Goal: Task Accomplishment & Management: Complete application form

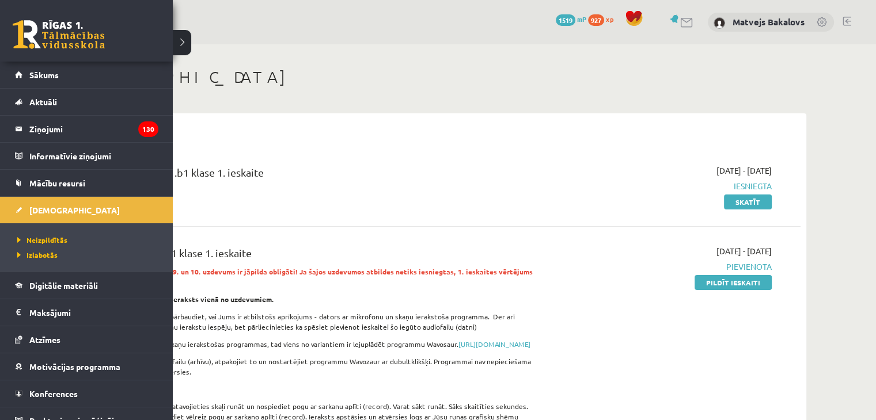
click at [56, 45] on link at bounding box center [59, 34] width 92 height 29
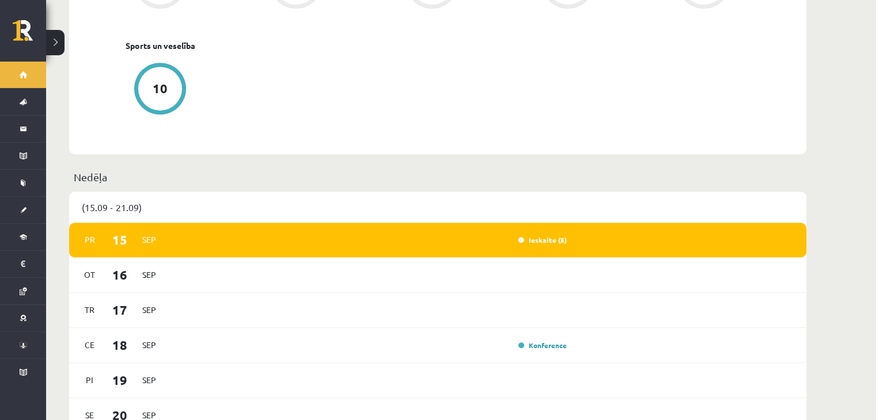
scroll to position [576, 0]
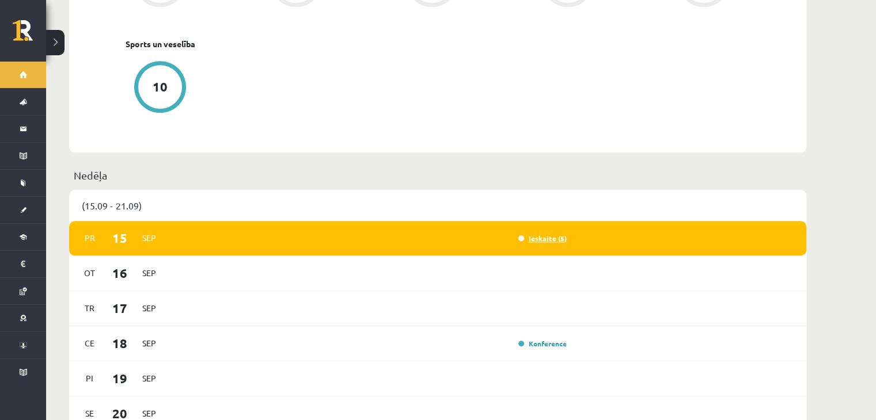
click at [542, 234] on link "Ieskaite (5)" at bounding box center [542, 238] width 48 height 9
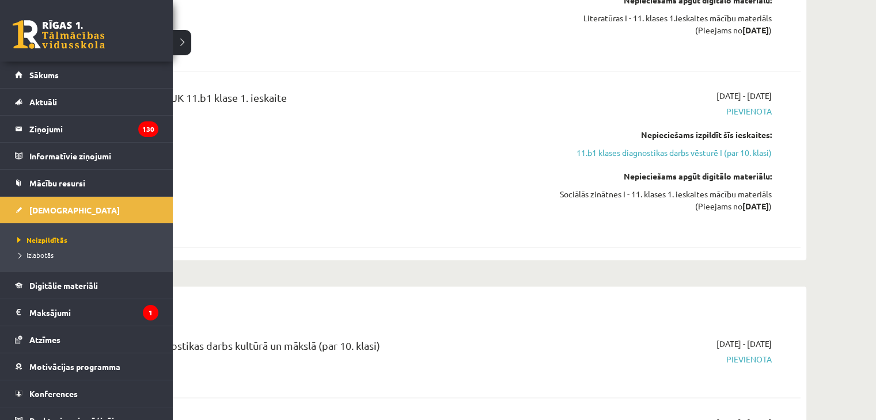
scroll to position [749, 0]
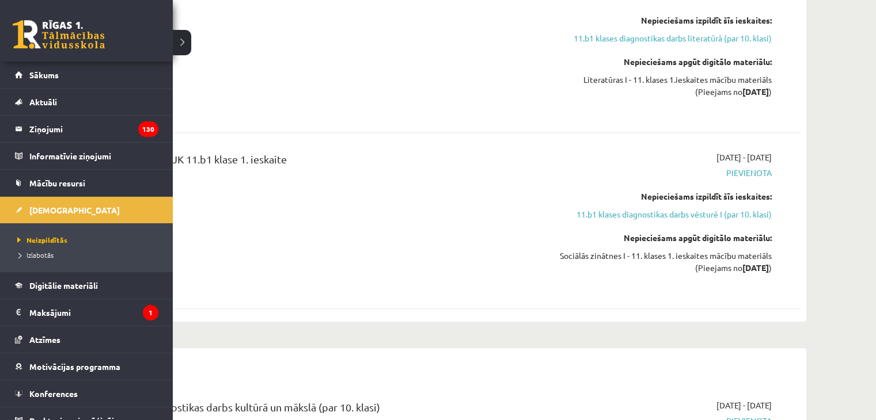
click at [61, 31] on link at bounding box center [59, 34] width 92 height 29
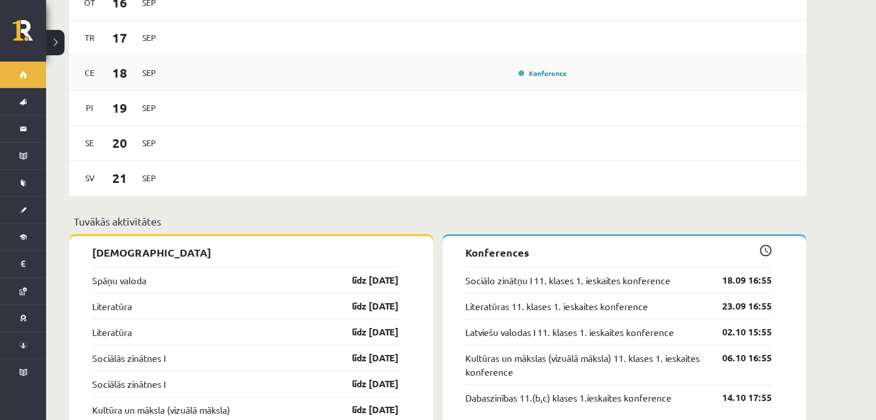
scroll to position [864, 0]
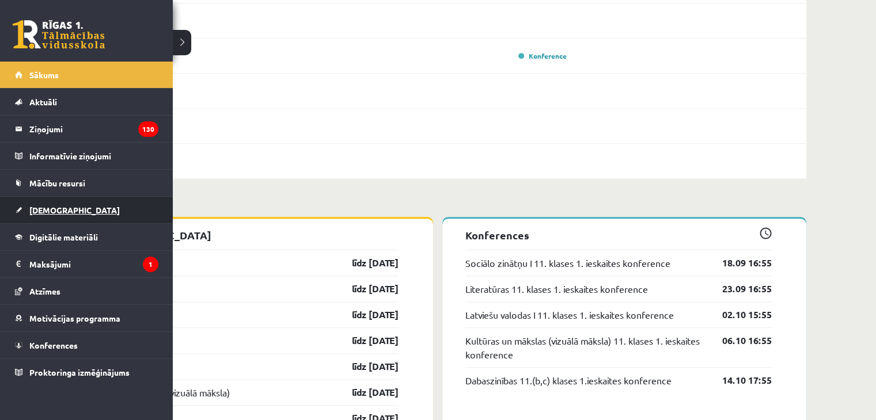
click at [70, 215] on link "[DEMOGRAPHIC_DATA]" at bounding box center [86, 210] width 143 height 26
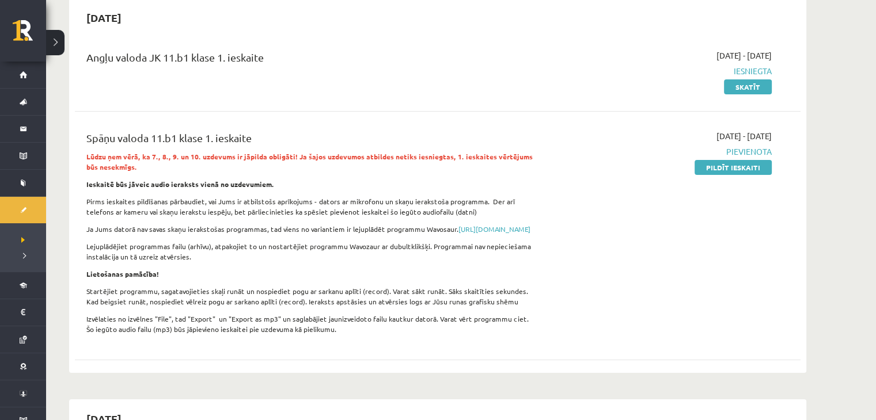
scroll to position [115, 0]
click at [758, 176] on div "2025-09-01 - 2025-09-15 Pievienota Pildīt ieskaiti" at bounding box center [663, 235] width 234 height 211
click at [754, 173] on link "Pildīt ieskaiti" at bounding box center [732, 167] width 77 height 15
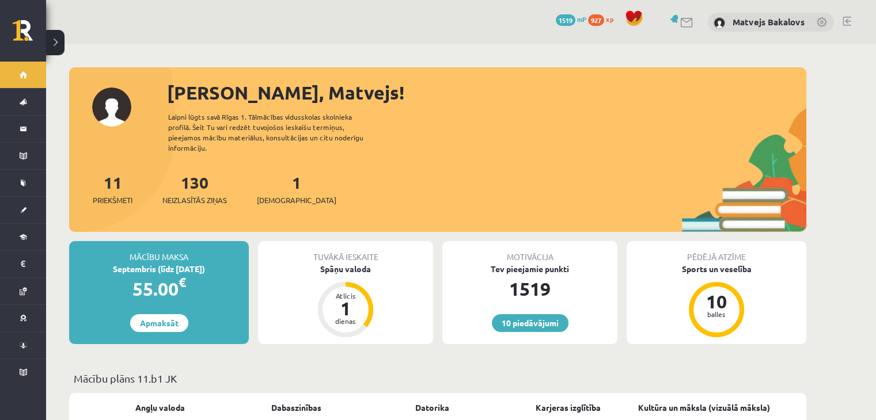
click at [870, 10] on div "10 Dāvanas 1519 mP 927 xp Matvejs Bakalovs" at bounding box center [461, 22] width 830 height 44
click at [873, 13] on div "10 Dāvanas 1519 mP 927 xp Matvejs Bakalovs" at bounding box center [461, 22] width 830 height 44
click at [869, 12] on div "10 Dāvanas 1519 mP 927 xp Matvejs Bakalovs" at bounding box center [461, 22] width 830 height 44
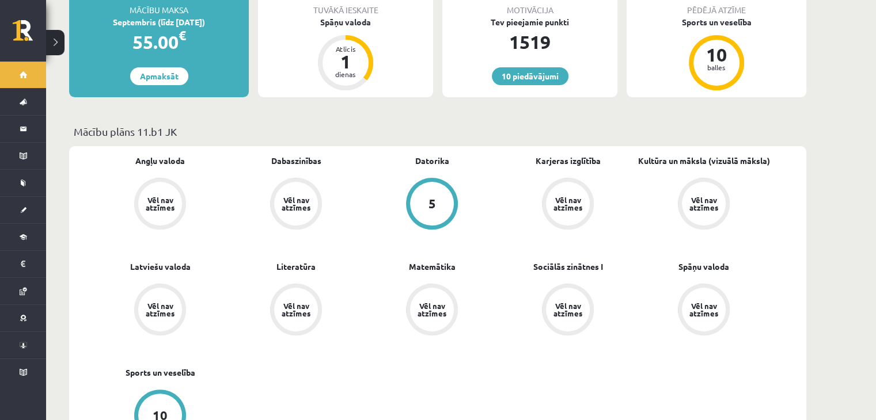
scroll to position [173, 0]
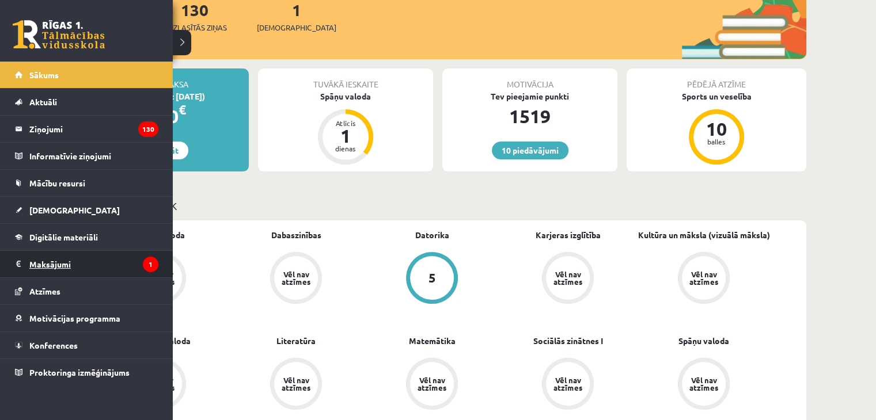
click at [88, 268] on legend "Maksājumi 1" at bounding box center [93, 264] width 129 height 26
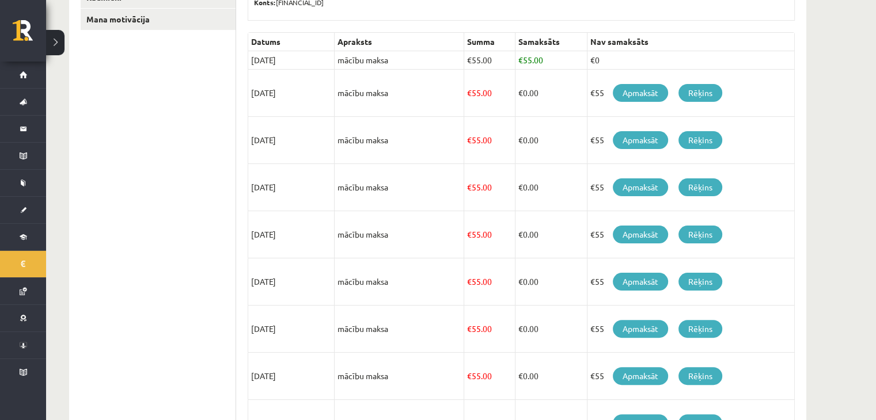
scroll to position [221, 0]
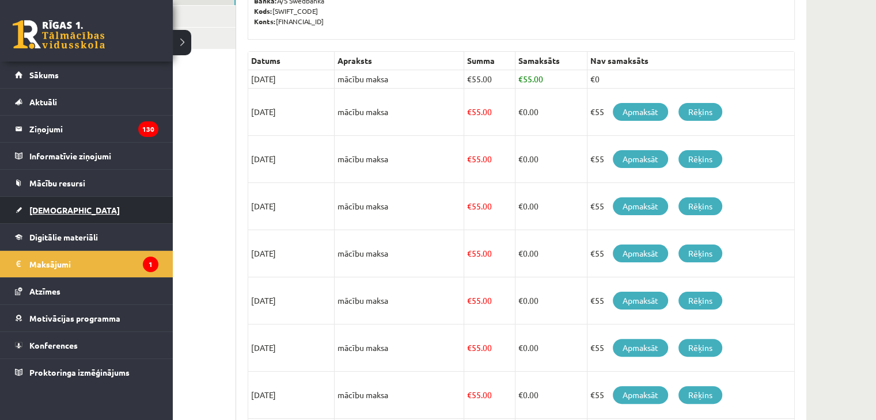
click at [91, 205] on link "[DEMOGRAPHIC_DATA]" at bounding box center [86, 210] width 143 height 26
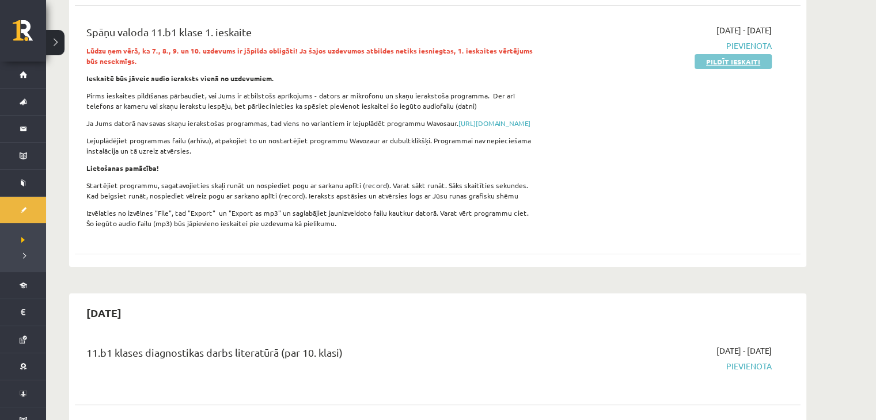
click at [743, 62] on link "Pildīt ieskaiti" at bounding box center [732, 61] width 77 height 15
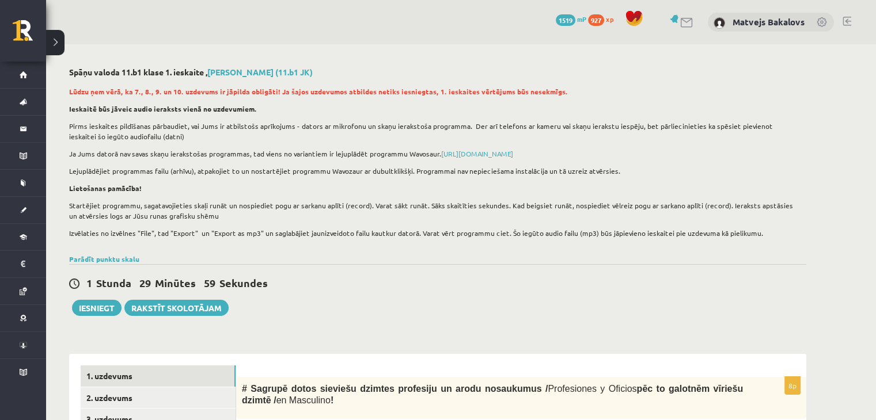
scroll to position [339, 0]
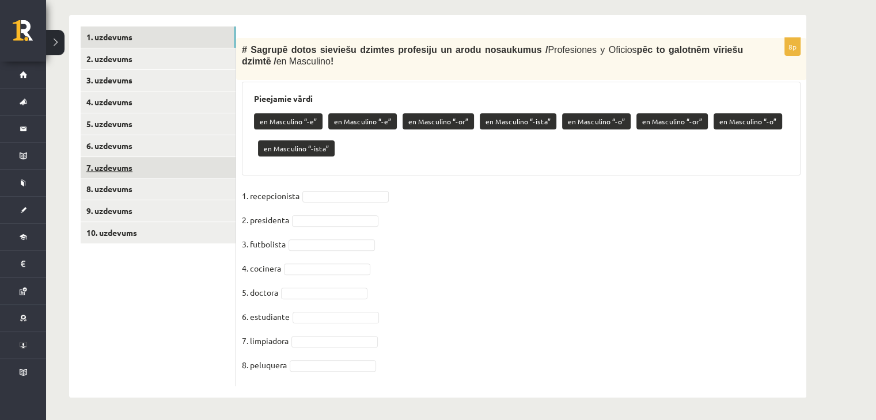
click at [142, 171] on link "7. uzdevums" at bounding box center [158, 167] width 155 height 21
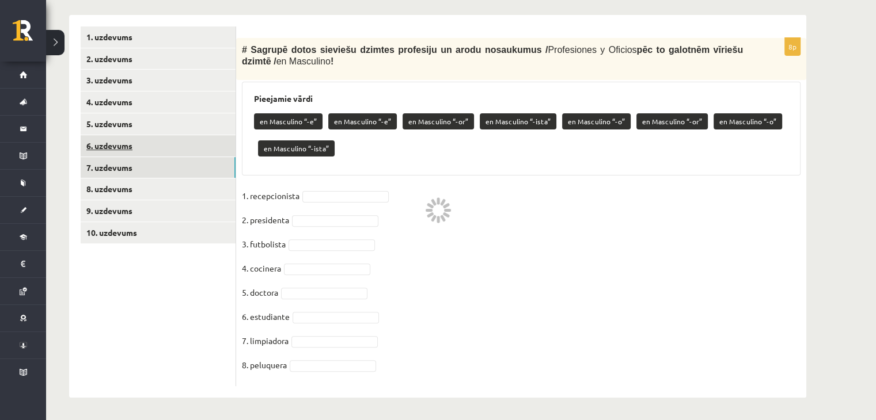
scroll to position [316, 0]
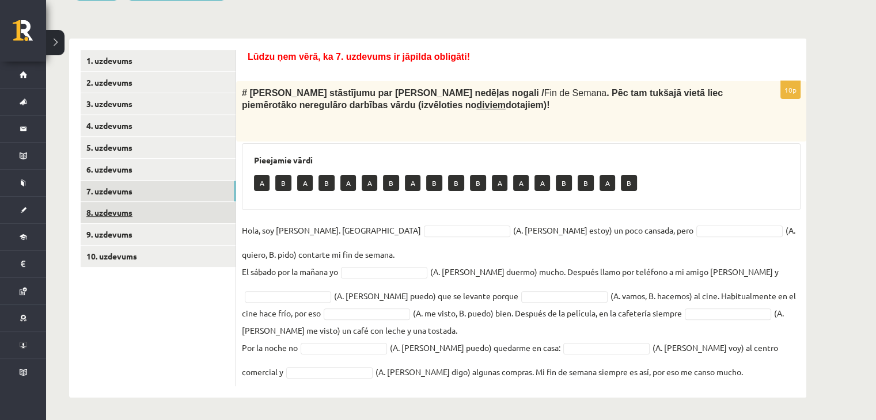
click at [142, 214] on link "8. uzdevums" at bounding box center [158, 212] width 155 height 21
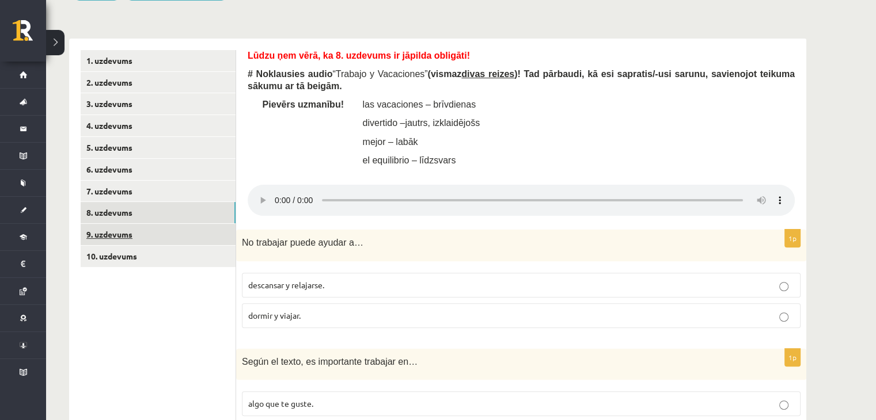
click at [146, 239] on link "9. uzdevums" at bounding box center [158, 234] width 155 height 21
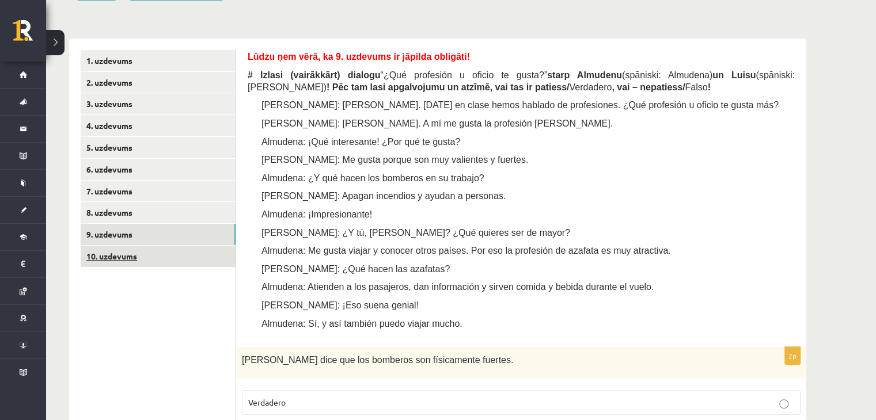
click at [153, 263] on link "10. uzdevums" at bounding box center [158, 256] width 155 height 21
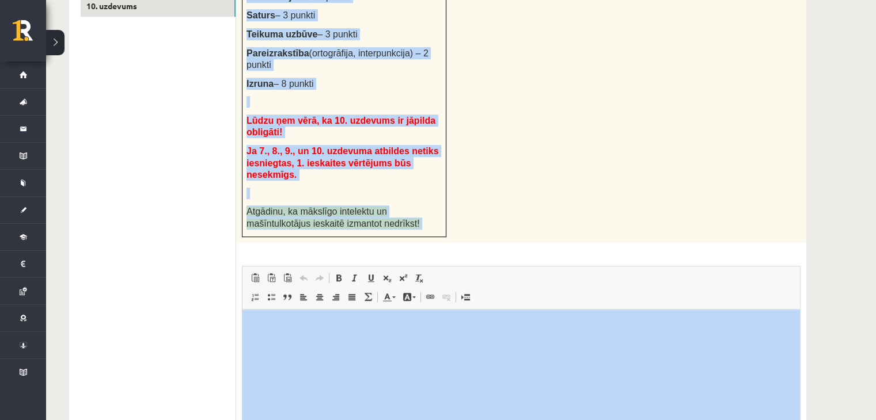
scroll to position [582, 0]
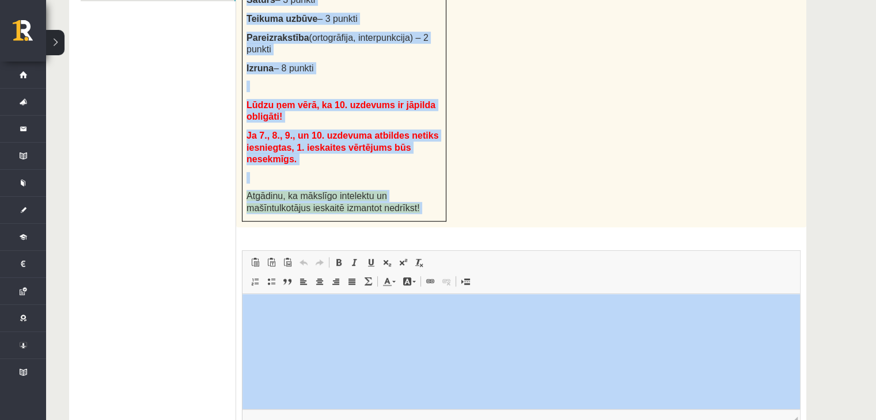
drag, startPoint x: 242, startPoint y: 133, endPoint x: 298, endPoint y: 56, distance: 95.2
click at [311, 56] on div "# Uzdevumu veic pa soļiem: 1. solis. Uzraksti (tam paredzētajā ieskaites lodziņ…" at bounding box center [521, 12] width 570 height 432
copy div "# Uzdevumu veic pa soļiem: 1. solis. Uzraksti (tam paredzētajā ieskaites lodziņ…"
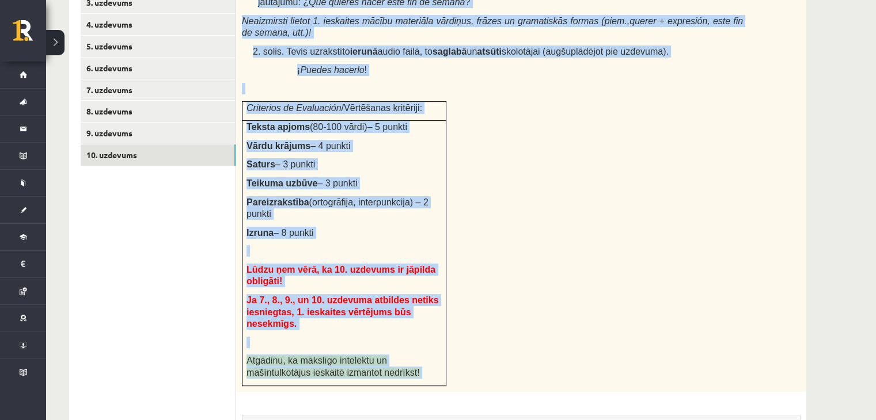
scroll to position [409, 0]
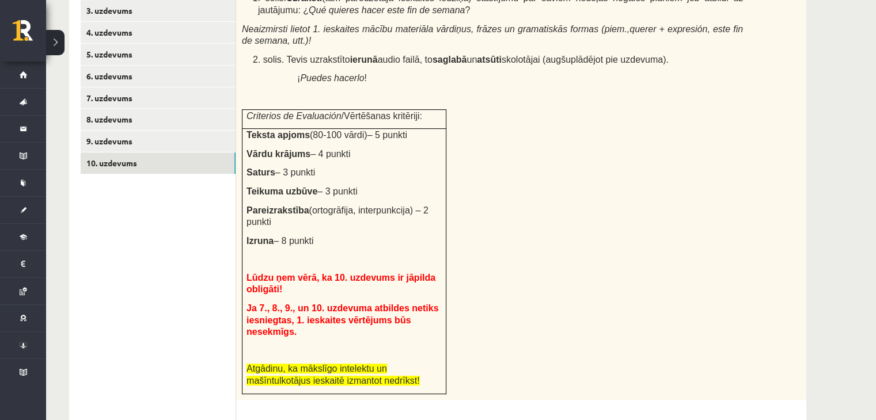
click at [168, 217] on ul "1. uzdevums 2. uzdevums 3. uzdevums 4. uzdevums 5. uzdevums 6. uzdevums 7. uzde…" at bounding box center [158, 310] width 155 height 706
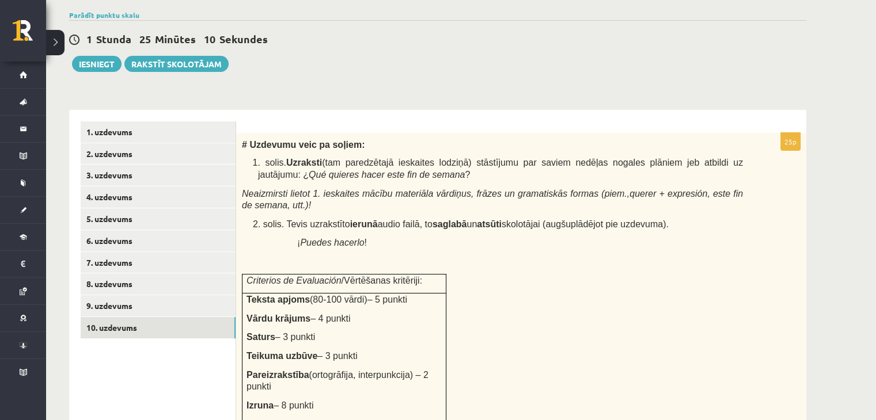
scroll to position [236, 0]
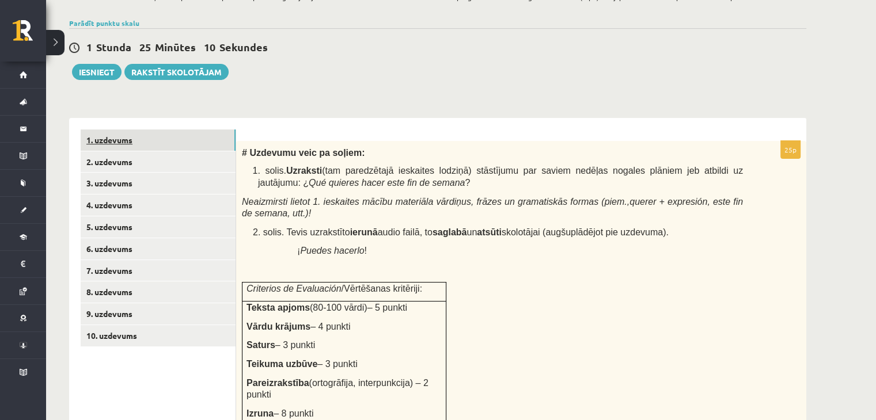
click at [128, 145] on link "1. uzdevums" at bounding box center [158, 140] width 155 height 21
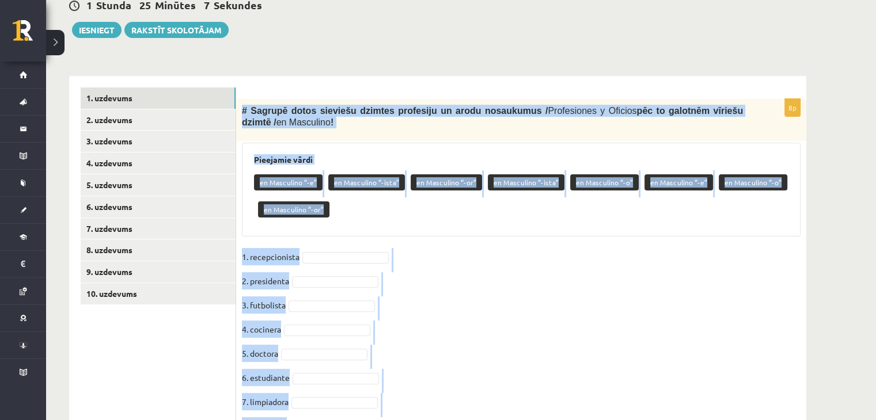
scroll to position [340, 0]
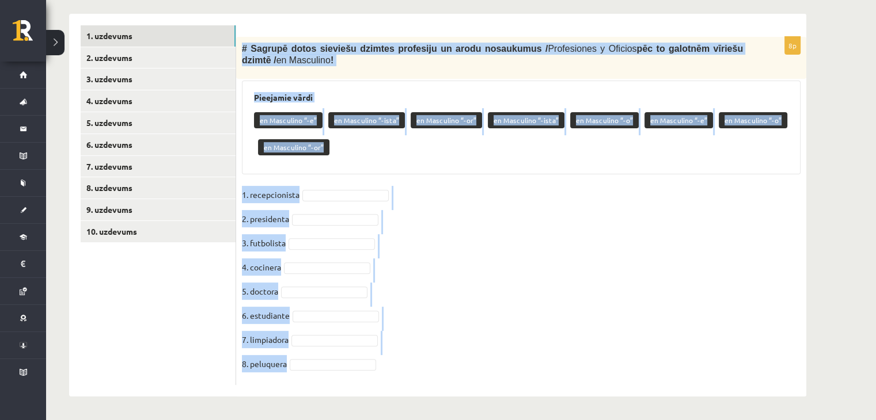
drag, startPoint x: 269, startPoint y: 169, endPoint x: 285, endPoint y: 340, distance: 171.8
click at [348, 378] on div "8p # Sagrupē dotos sieviešu dzimtes profesiju un arodu nosaukumus / Profesiones…" at bounding box center [521, 211] width 570 height 348
copy div "# Sagrupē dotos sieviešu dzimtes profesiju un arodu nosaukumus / Profesiones y …"
click at [480, 183] on div "8p # Sagrupē dotos sieviešu dzimtes profesiju un arodu nosaukumus / Profesiones…" at bounding box center [521, 211] width 570 height 348
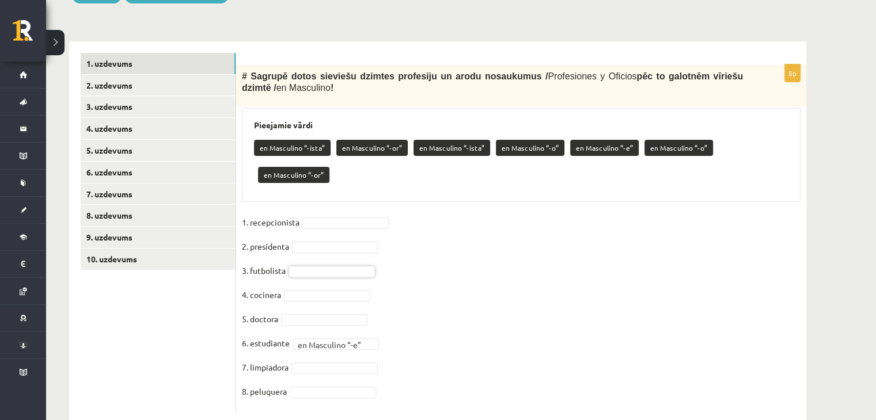
scroll to position [313, 0]
click at [286, 149] on p "en Masculino “-ista”" at bounding box center [292, 147] width 77 height 16
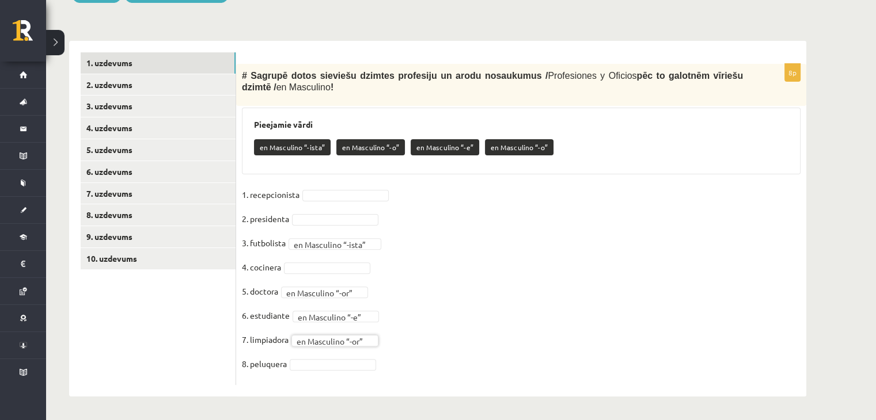
click at [316, 356] on fieldset "**********" at bounding box center [521, 282] width 559 height 193
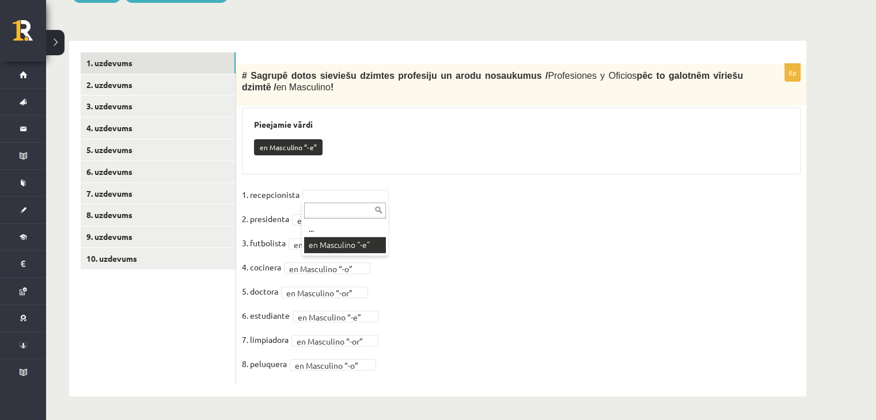
scroll to position [286, 0]
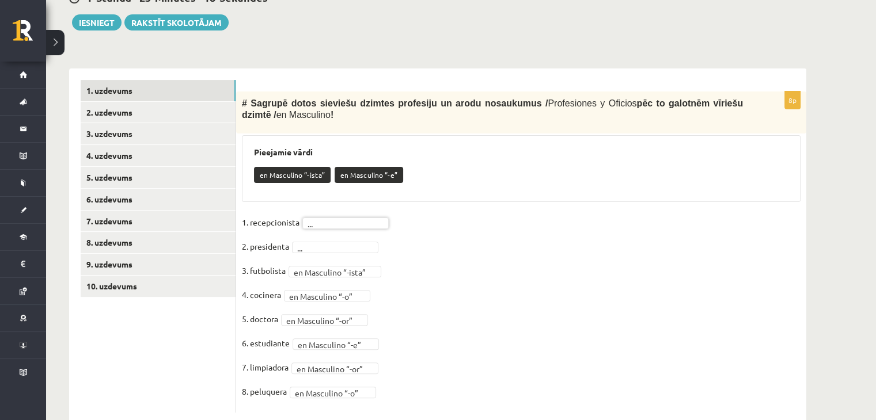
click at [265, 170] on \} "en Masculino “-ista”" at bounding box center [292, 175] width 77 height 16
click at [332, 215] on fieldset "**********" at bounding box center [521, 310] width 559 height 193
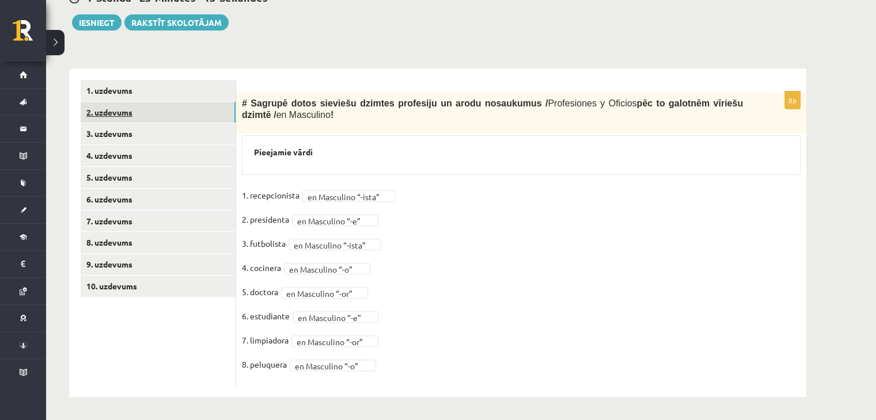
click at [207, 107] on link "2. uzdevums" at bounding box center [158, 112] width 155 height 21
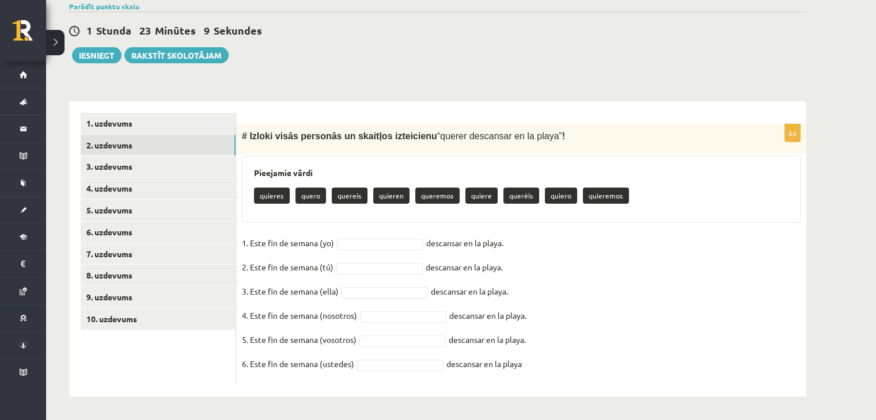
drag, startPoint x: 249, startPoint y: 132, endPoint x: 551, endPoint y: 370, distance: 384.3
click at [551, 370] on div "6p # Izloki visās personās un skaitļos izteicienu “ querer descansar en la play…" at bounding box center [521, 254] width 570 height 261
copy div "Izloki visās personās un skaitļos izteicienu “ querer descansar en la playa ” !…"
click at [257, 223] on div "6p # Izloki visās personās un skaitļos izteicienu “ querer descansar en la play…" at bounding box center [521, 254] width 570 height 261
click at [333, 225] on div "6p # Izloki visās personās un skaitļos izteicienu “ querer descansar en la play…" at bounding box center [521, 254] width 570 height 261
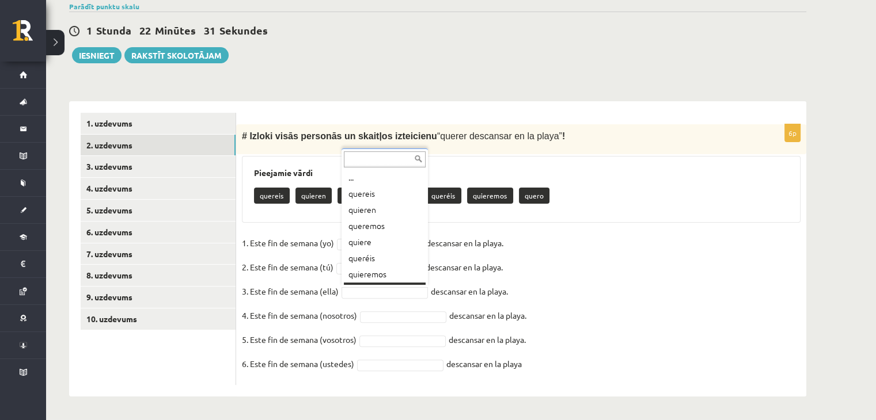
scroll to position [14, 0]
drag, startPoint x: 379, startPoint y: 233, endPoint x: 364, endPoint y: 216, distance: 22.4
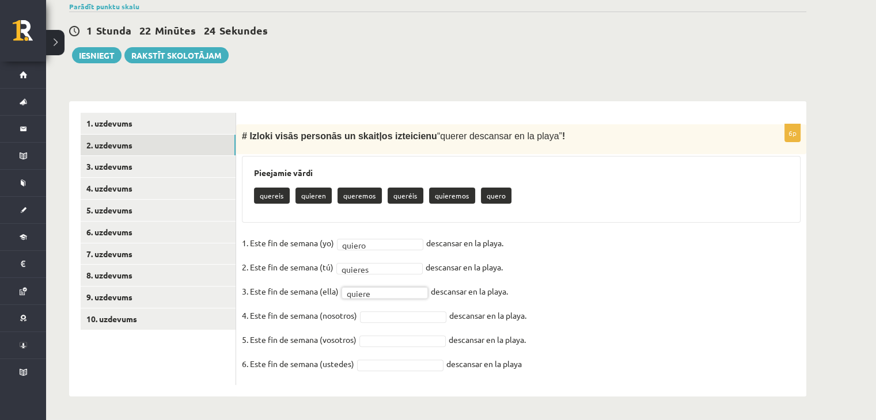
click at [389, 308] on fieldset "1. Este fin de semana (yo) quiero ****** descansar en la playa. 2. Este fin de …" at bounding box center [521, 306] width 559 height 145
click at [391, 371] on fieldset "1. Este fin de semana (yo) quiero ****** descansar en la playa. 2. Este fin de …" at bounding box center [521, 306] width 559 height 145
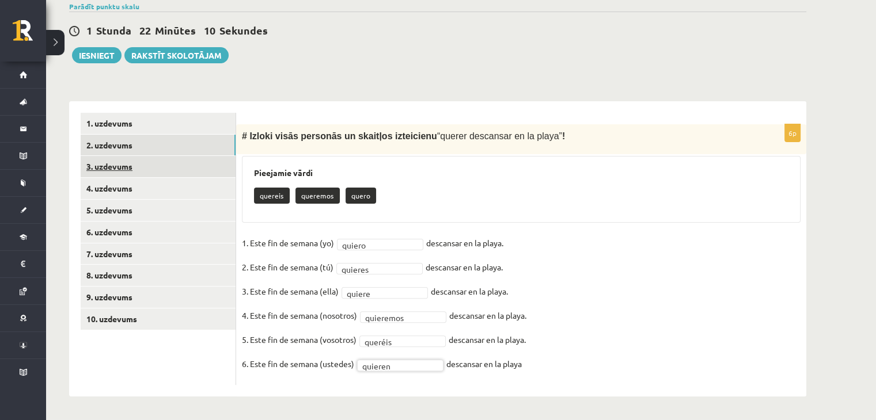
click at [193, 159] on link "3. uzdevums" at bounding box center [158, 166] width 155 height 21
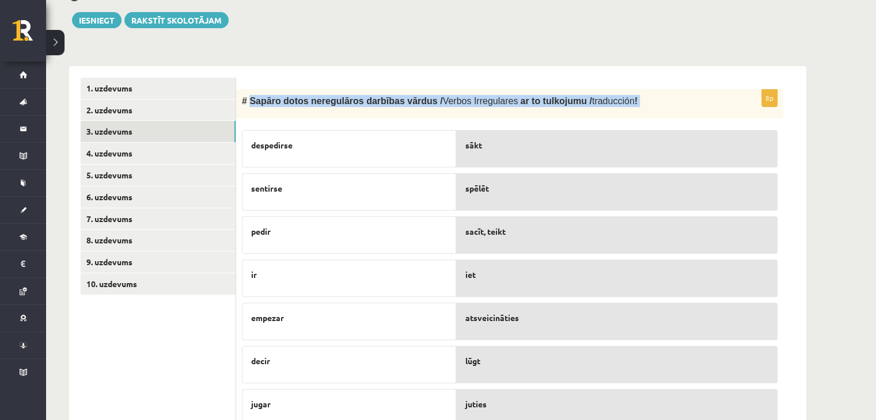
scroll to position [377, 0]
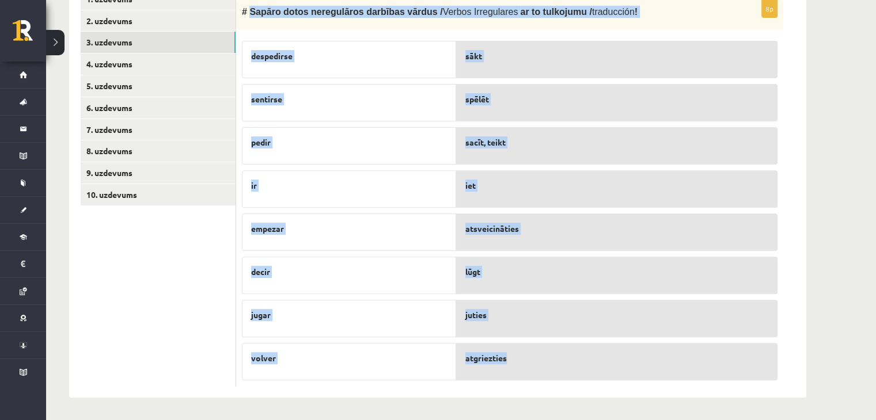
drag, startPoint x: 292, startPoint y: 146, endPoint x: 522, endPoint y: 370, distance: 321.7
click at [522, 370] on div "8p # Sapāro dotos neregulāros darbības vārdus / Verbos Irregulares ar to tulkoj…" at bounding box center [509, 193] width 547 height 387
copy div "Sapāro dotos neregulāros darbības vārdus / Verbos Irregulares ar to tulkojumu /…"
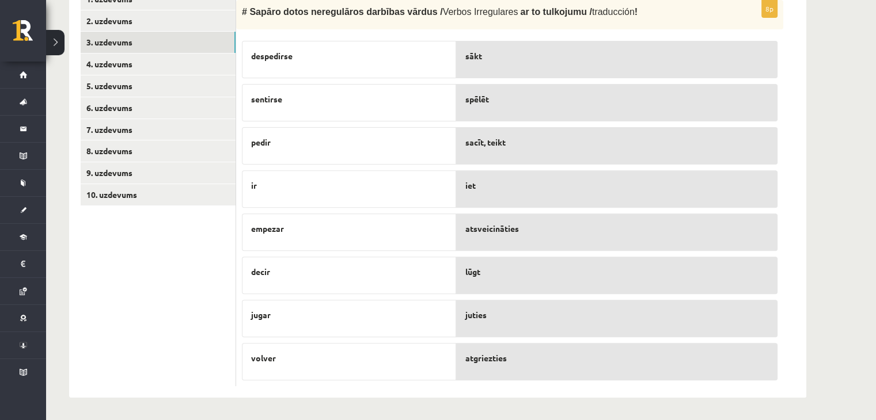
click at [499, 234] on div "atsveicināties" at bounding box center [616, 232] width 321 height 37
drag, startPoint x: 499, startPoint y: 234, endPoint x: 504, endPoint y: 221, distance: 14.2
click at [511, 74] on div "sākt spēlēt sacīt, teikt iet atsveicināties lūgt juties atgriezties" at bounding box center [616, 207] width 321 height 344
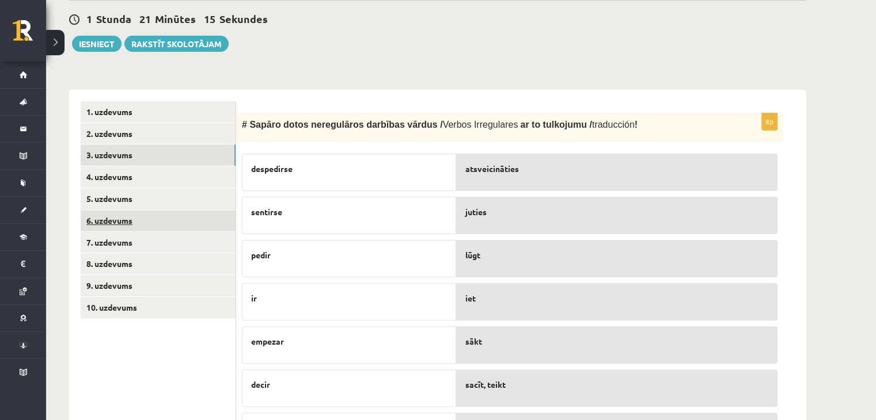
scroll to position [262, 0]
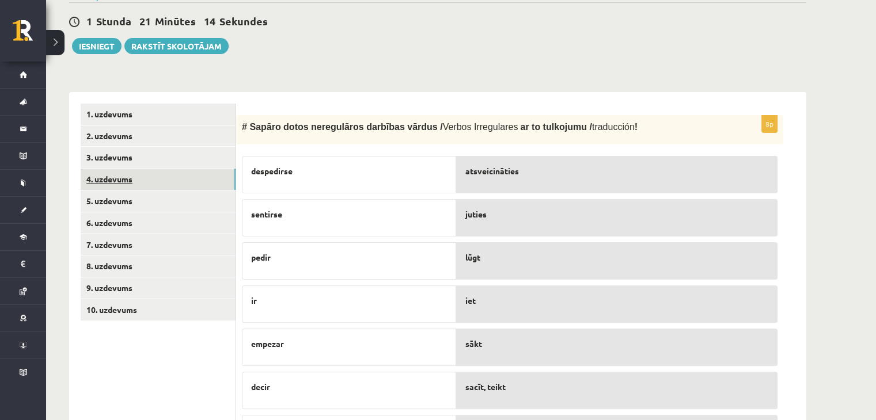
click at [207, 178] on link "4. uzdevums" at bounding box center [158, 179] width 155 height 21
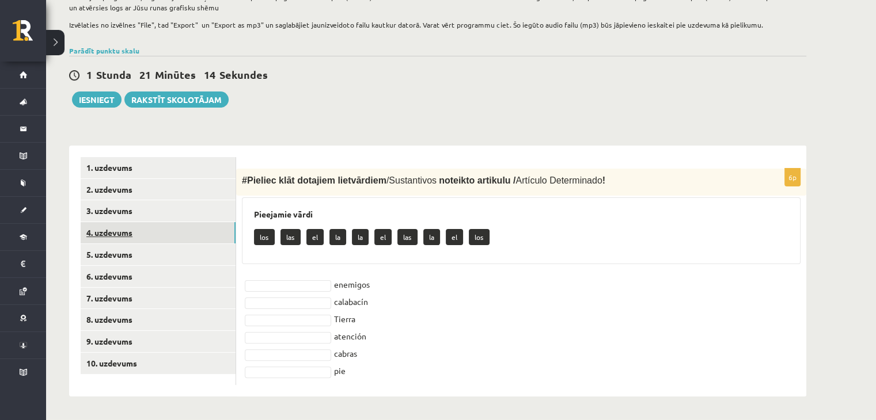
scroll to position [208, 0]
click at [246, 178] on span "#" at bounding box center [244, 181] width 5 height 10
drag, startPoint x: 248, startPoint y: 176, endPoint x: 358, endPoint y: 339, distance: 195.8
click at [373, 382] on div "6p # Pieliec klāt dotajiem lietvārdiem / Sustantivos noteikto artikulu / Artícu…" at bounding box center [521, 277] width 570 height 216
copy div "Pieliec klāt dotajiem lietvārdiem / Sustantivos noteikto artikulu / Artículo De…"
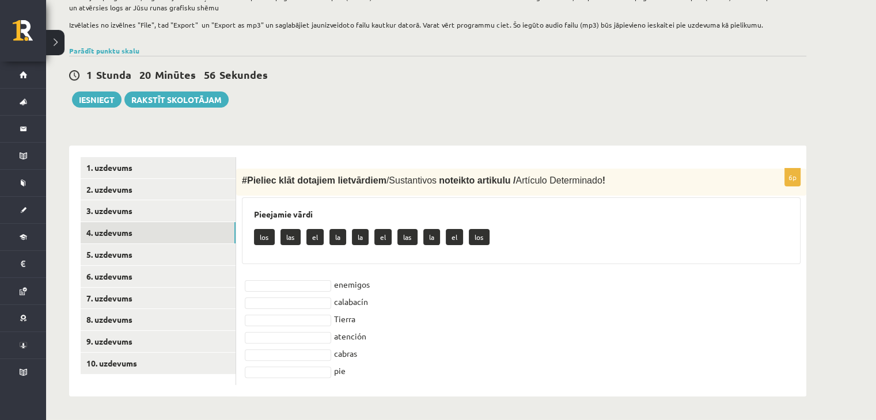
drag, startPoint x: 290, startPoint y: 259, endPoint x: 297, endPoint y: 270, distance: 12.9
click at [292, 259] on div "Pieejamie vārdi los las el la la el las la el los" at bounding box center [521, 230] width 559 height 67
click at [301, 278] on fieldset "enemigos calabacín Tierra atención cabras pie" at bounding box center [521, 328] width 559 height 104
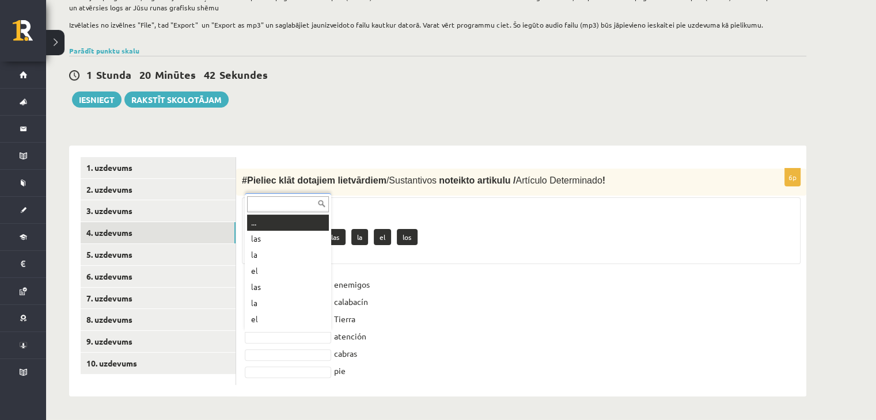
scroll to position [14, 0]
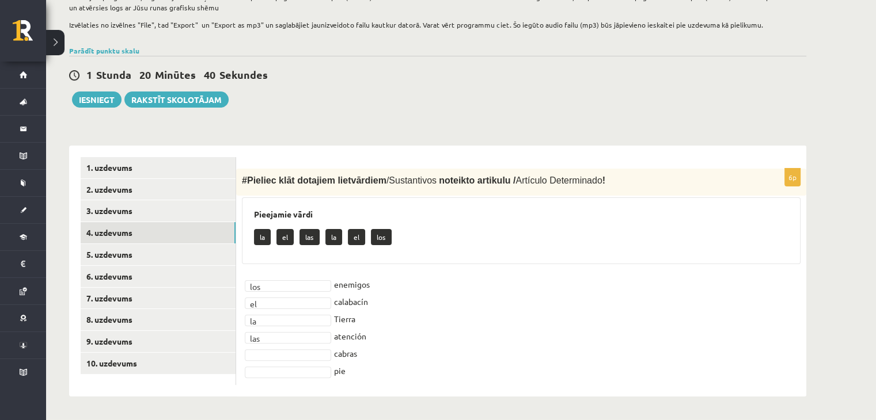
click at [258, 278] on fieldset "los *** enemigos el ** calabacín la ** Tierra las *** atención cabras pie" at bounding box center [521, 328] width 559 height 104
click at [210, 260] on link "5. uzdevums" at bounding box center [158, 254] width 155 height 21
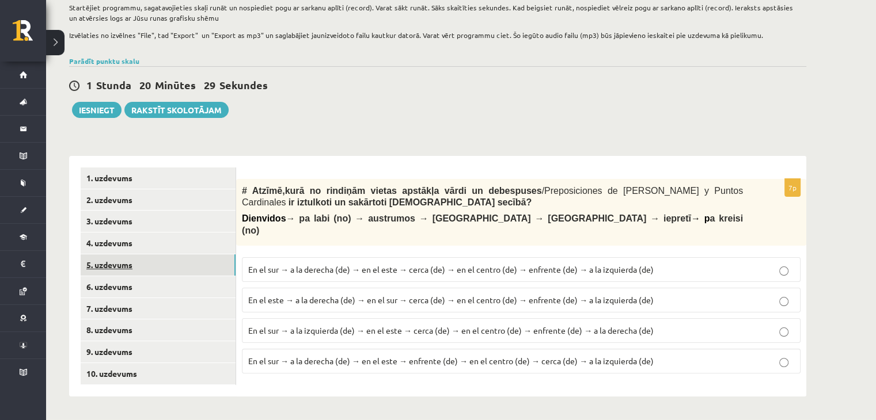
scroll to position [198, 0]
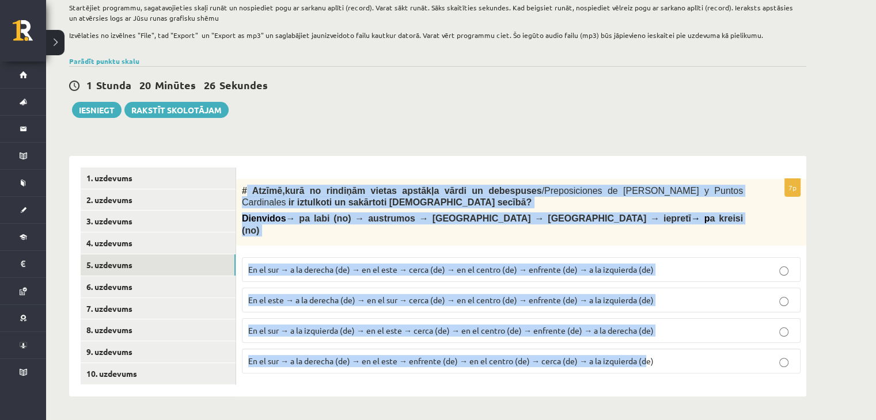
drag, startPoint x: 247, startPoint y: 189, endPoint x: 647, endPoint y: 352, distance: 431.9
click at [647, 352] on div "7p # Atzīmē , kurā no rindiņām vietas apstākļa vārdi un debespuses / Preposicio…" at bounding box center [521, 281] width 570 height 204
click at [648, 356] on span "En el sur → a la derecha (de) → en el este → enfrente (de) → en el centro (de) …" at bounding box center [450, 361] width 405 height 10
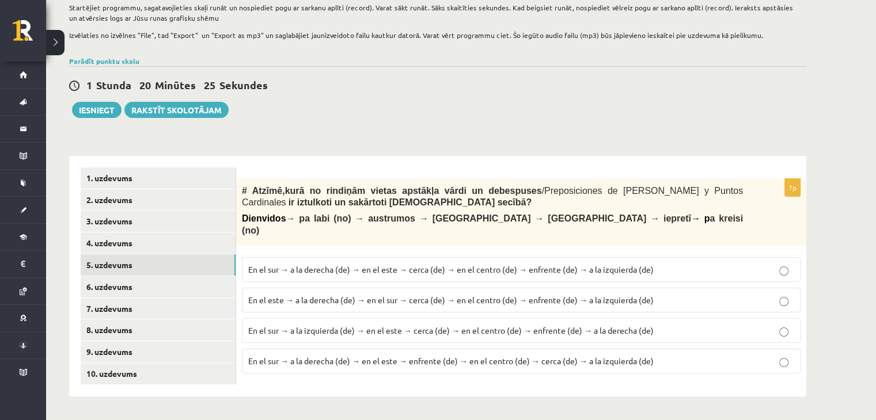
click at [662, 371] on div "7p # Atzīmē , kurā no rindiņām vietas apstākļa vārdi un debespuses / Preposicio…" at bounding box center [521, 276] width 570 height 241
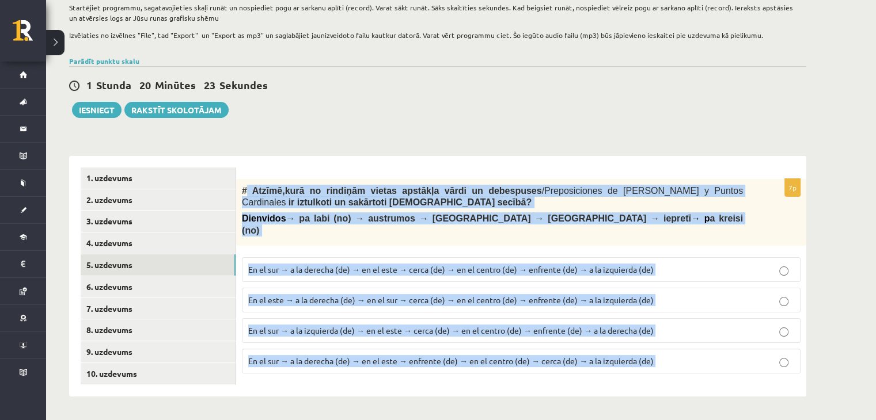
drag, startPoint x: 662, startPoint y: 371, endPoint x: 265, endPoint y: 189, distance: 437.0
click at [247, 192] on div "7p # Atzīmē , kurā no rindiņām vietas apstākļa vārdi un debespuses / Preposicio…" at bounding box center [521, 276] width 570 height 241
copy div "Atzīmē , kurā no rindiņām vietas apstākļa vārdi un debespuses / Preposiciones d…"
click at [449, 120] on div "Spāņu valoda 11.b1 klase 1. ieskaite , Matvejs Bakalovs (11.b1 JK) Lūdzu ņem vē…" at bounding box center [437, 132] width 783 height 573
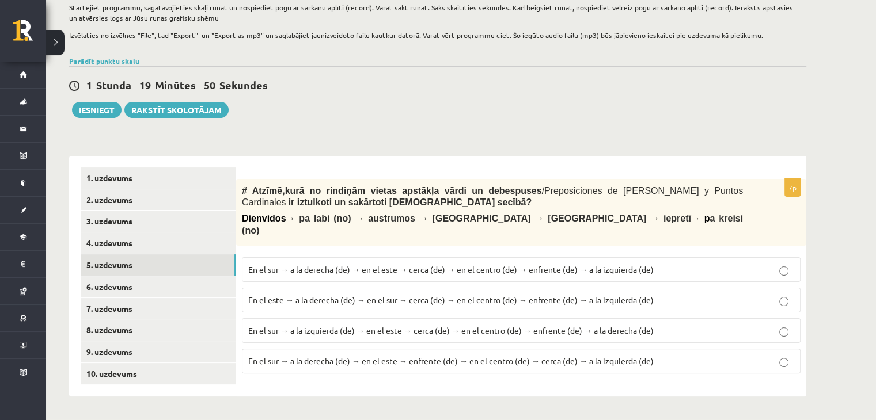
click at [441, 356] on span "En el sur → a la derecha (de) → en el este → enfrente (de) → en el centro (de) …" at bounding box center [450, 361] width 405 height 10
click at [165, 286] on link "6. uzdevums" at bounding box center [158, 286] width 155 height 21
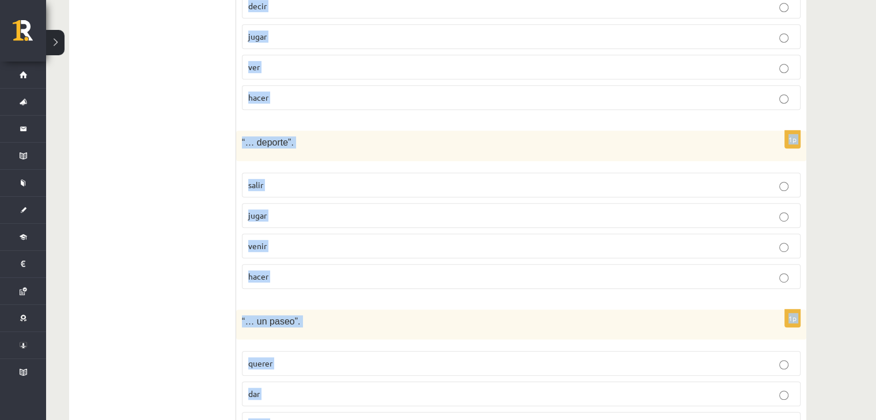
scroll to position [711, 0]
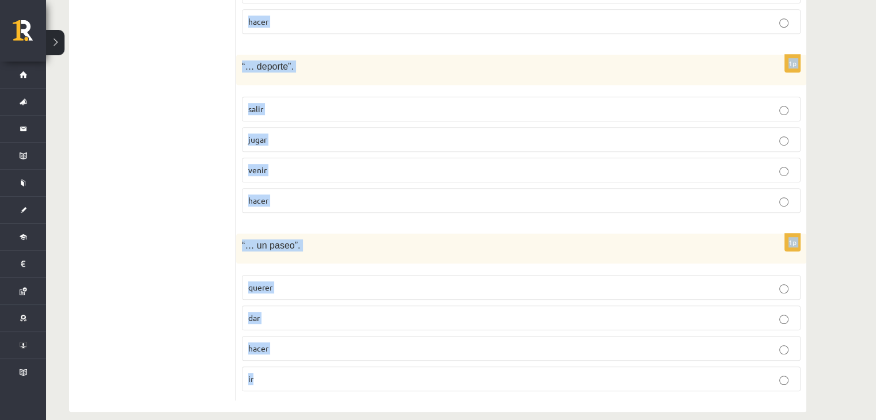
drag, startPoint x: 260, startPoint y: 208, endPoint x: 354, endPoint y: 369, distance: 186.5
click at [354, 369] on form "# Izvēlies, kurš no dotajiem darbības vārdiem ir īstais, lai veidotos izteicien…" at bounding box center [521, 28] width 547 height 746
copy form "Izvēlies, kurš no dotajiem darbības vārdiem ir īstais, lai veidotos izteiciens …"
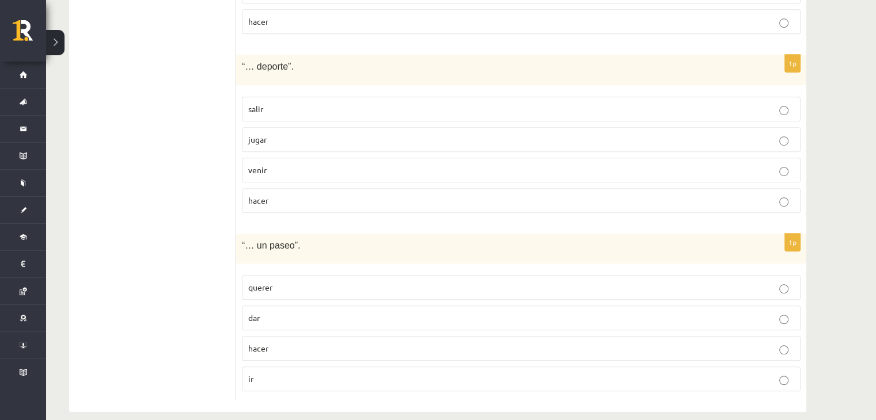
click at [203, 227] on ul "1. uzdevums 2. uzdevums 3. uzdevums 4. uzdevums 5. uzdevums 6. uzdevums 7. uzde…" at bounding box center [158, 28] width 155 height 746
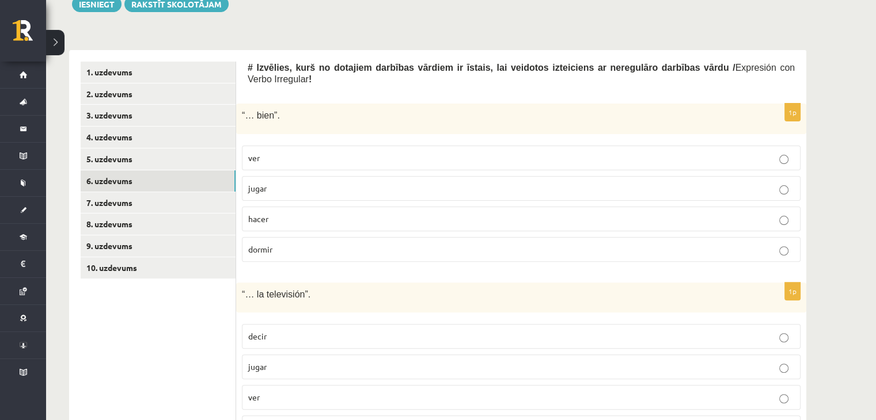
scroll to position [423, 0]
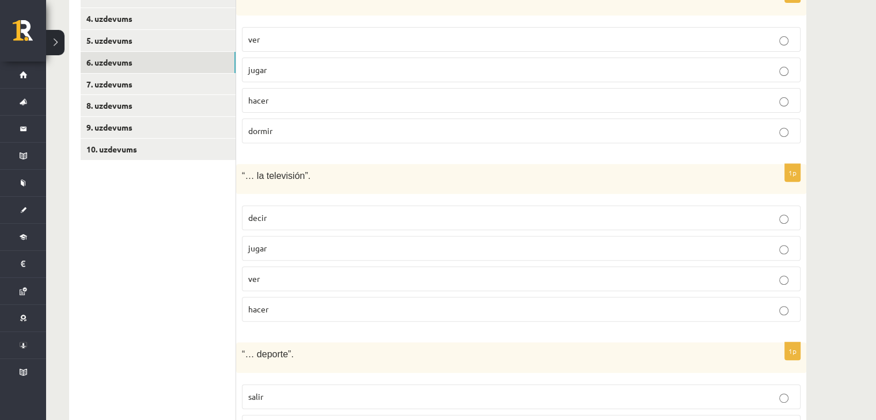
click at [309, 212] on p "decir" at bounding box center [521, 218] width 546 height 12
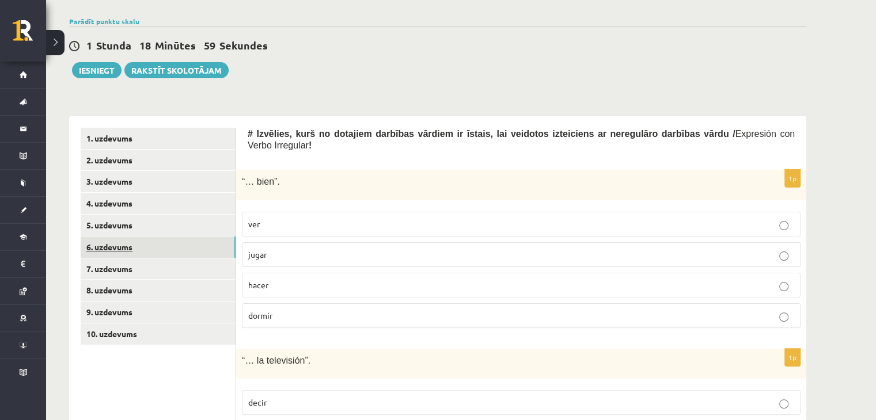
scroll to position [192, 0]
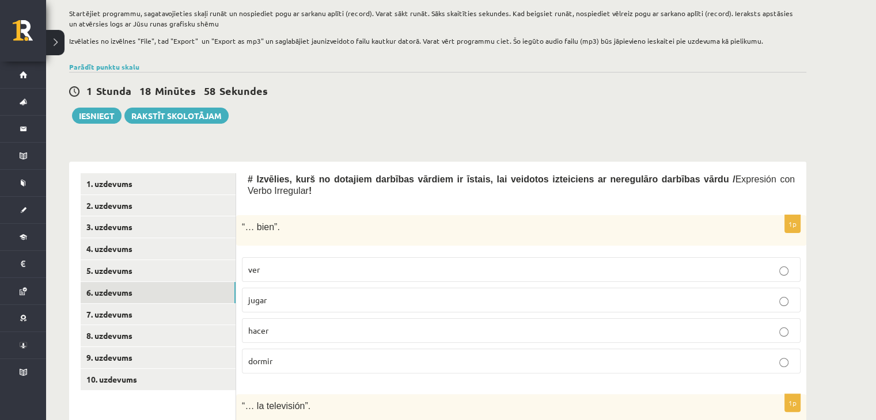
click at [274, 355] on p "dormir" at bounding box center [521, 361] width 546 height 12
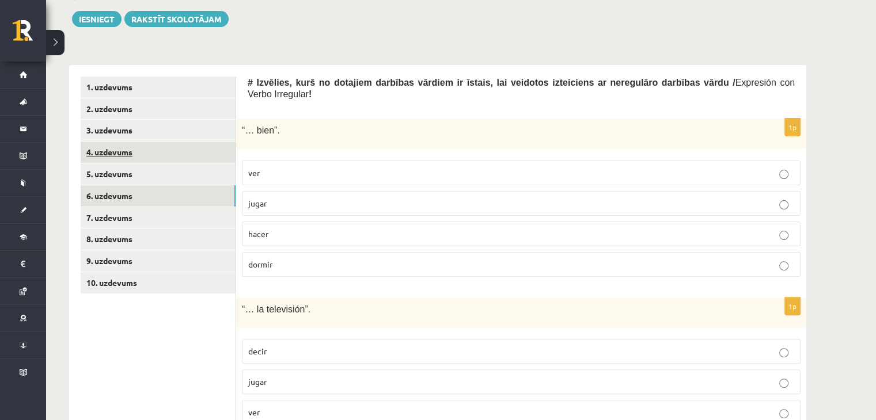
scroll to position [423, 0]
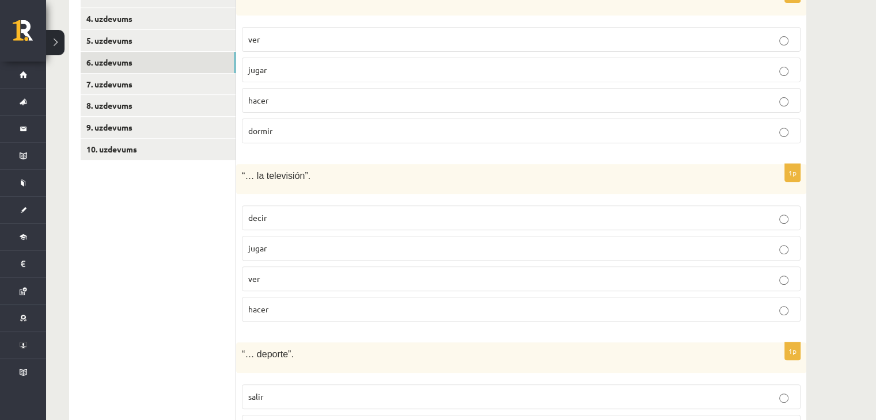
click at [276, 272] on label "ver" at bounding box center [521, 279] width 559 height 25
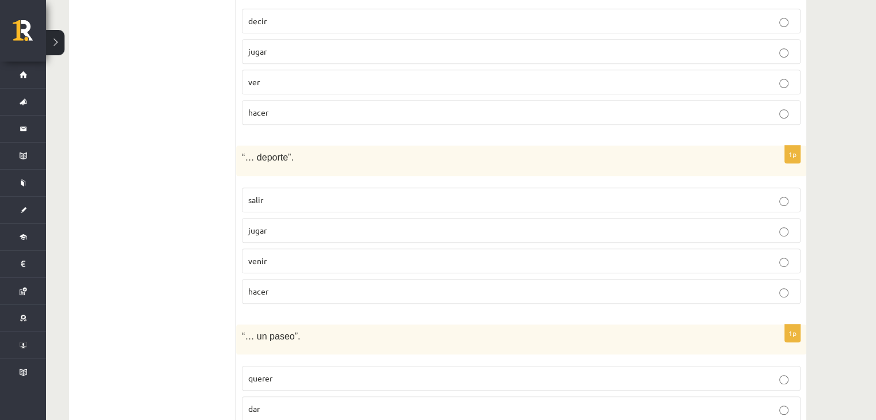
scroll to position [711, 0]
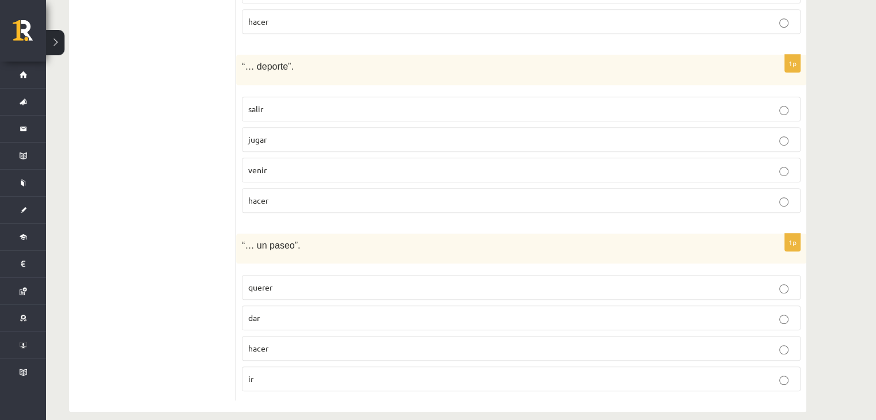
click at [300, 195] on p "hacer" at bounding box center [521, 201] width 546 height 12
click at [261, 312] on p "dar" at bounding box center [521, 318] width 546 height 12
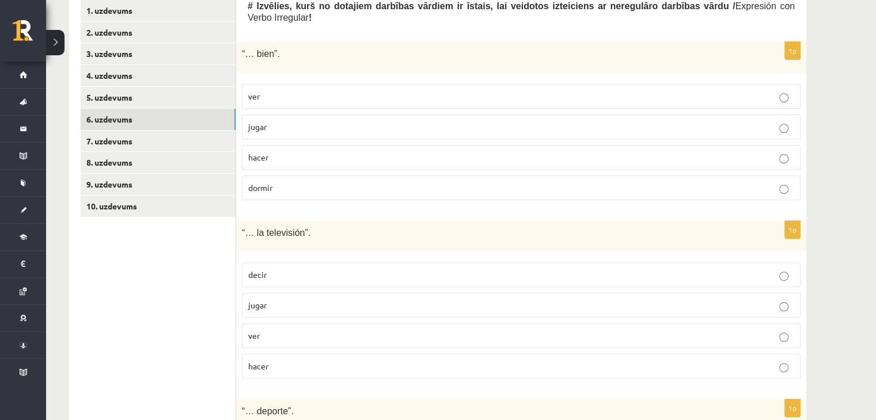
scroll to position [365, 0]
click at [176, 144] on link "7. uzdevums" at bounding box center [158, 141] width 155 height 21
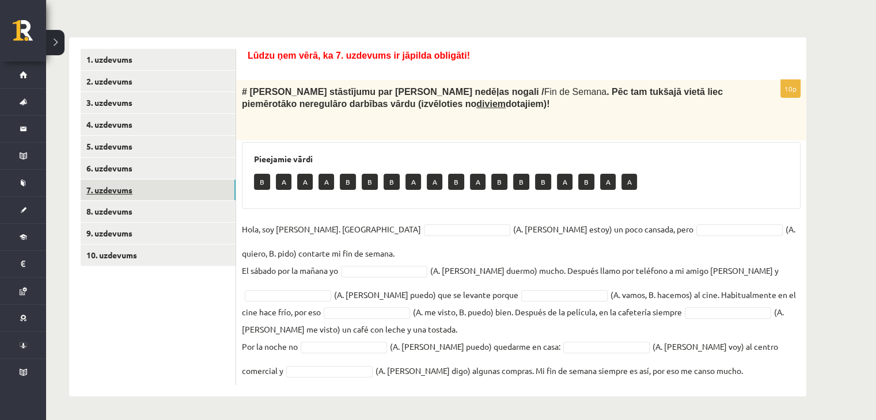
scroll to position [316, 0]
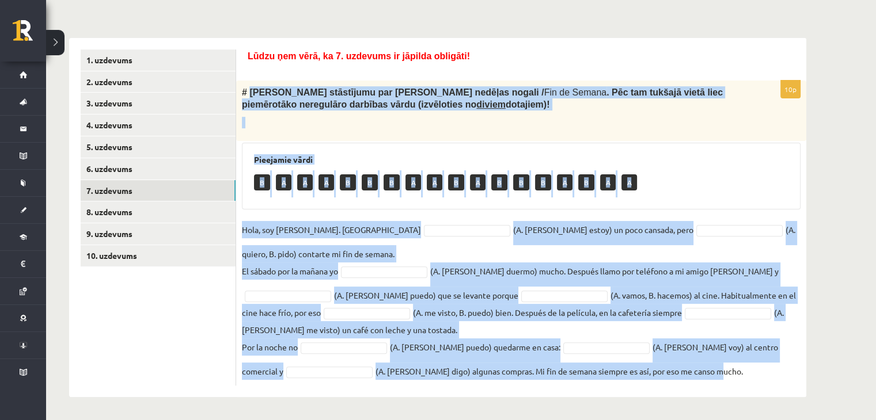
drag, startPoint x: 248, startPoint y: 92, endPoint x: 677, endPoint y: 355, distance: 504.0
click at [696, 372] on div "10p # Lasi Paulas stāstījumu par viņas nedēļas nogali / Fin de Semana . Pēc tam…" at bounding box center [521, 233] width 570 height 305
copy div "Lasi Paulas stāstījumu par viņas nedēļas nogali / Fin de Semana . Pēc tam tukša…"
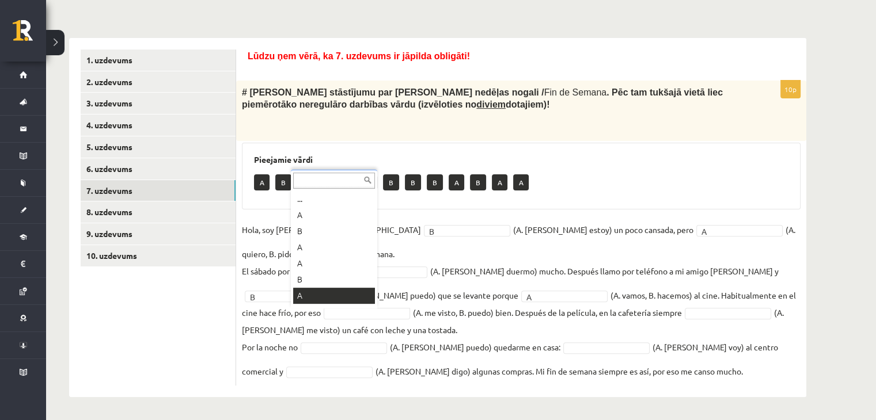
scroll to position [14, 0]
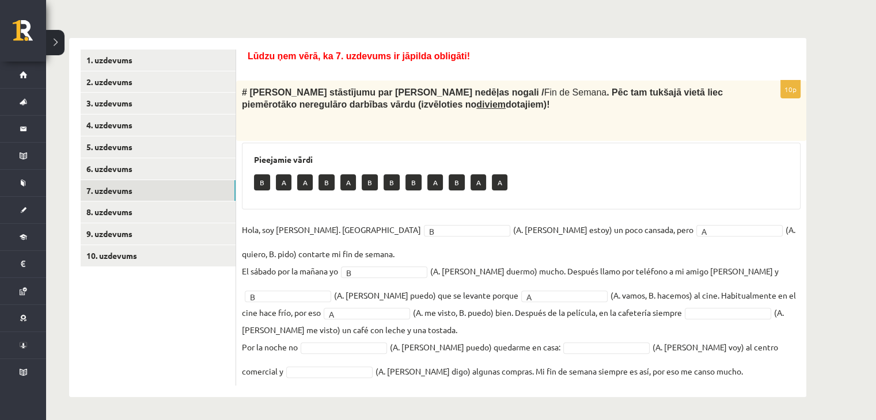
click at [670, 319] on fieldset "Hola, soy Paula. Ahora B * (A. soy, B. estoy) un poco cansada, pero A * (A. qui…" at bounding box center [521, 300] width 559 height 159
click at [310, 377] on fieldset "Hola, soy Paula. Ahora B * (A. soy, B. estoy) un poco cansada, pero A * (A. qui…" at bounding box center [521, 300] width 559 height 159
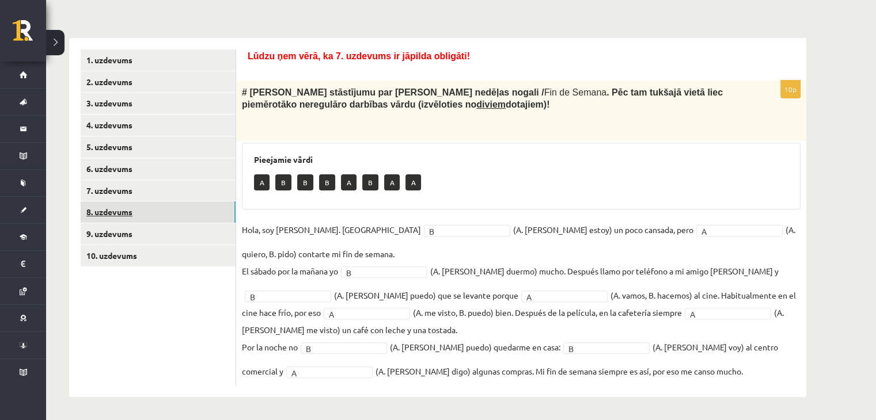
click at [151, 216] on link "8. uzdevums" at bounding box center [158, 212] width 155 height 21
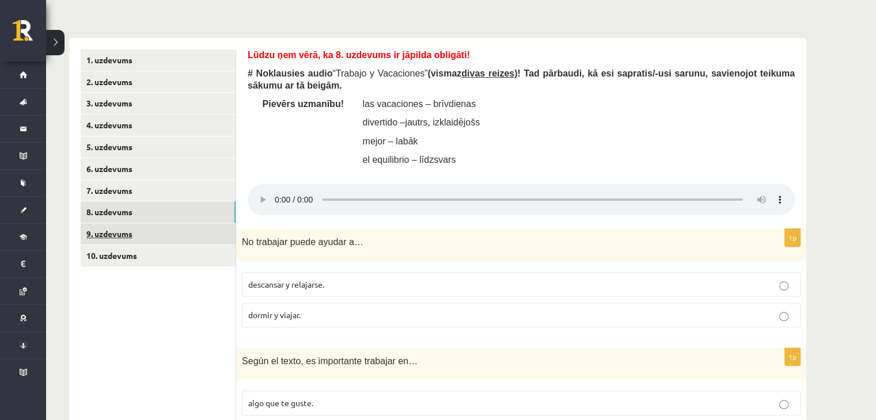
click at [143, 229] on link "9. uzdevums" at bounding box center [158, 233] width 155 height 21
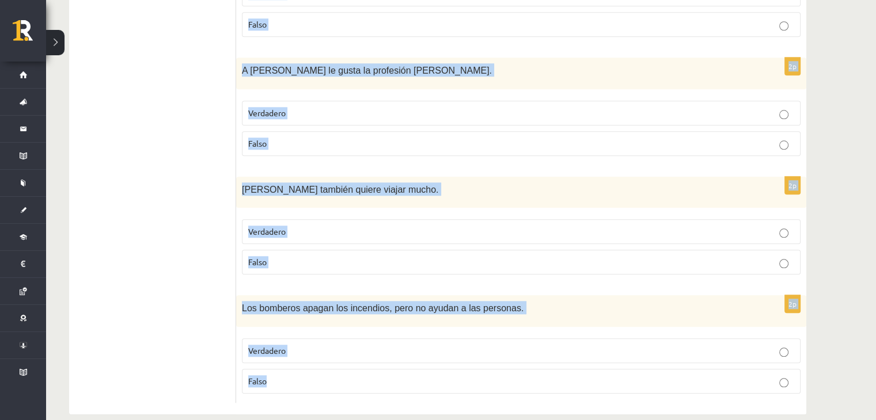
scroll to position [1213, 0]
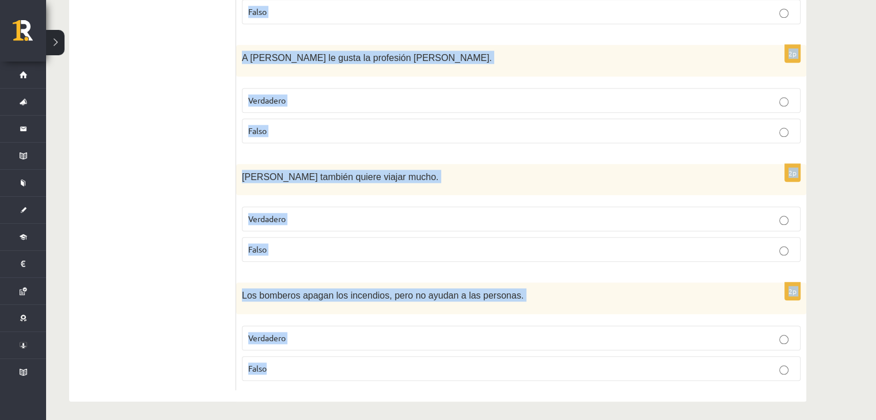
drag, startPoint x: 254, startPoint y: 215, endPoint x: 319, endPoint y: 354, distance: 153.5
copy form "Izlasi (vairākkārt) dialogu “¿Qué profesión u oficio te gusta?” starp Almudenu …"
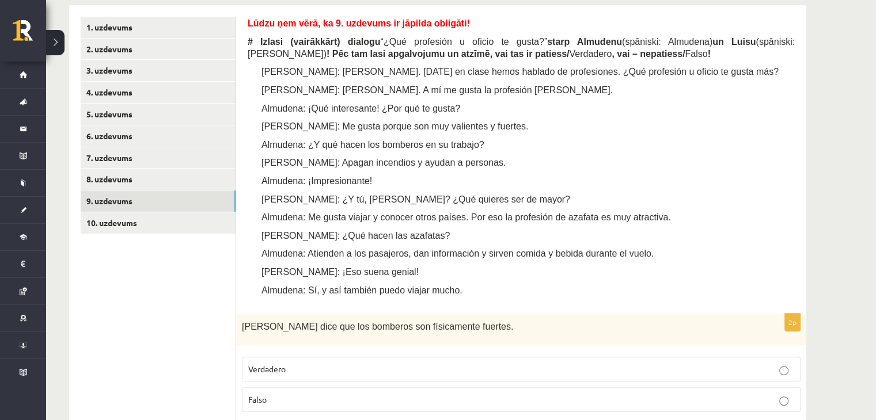
drag, startPoint x: 154, startPoint y: 269, endPoint x: 185, endPoint y: 307, distance: 48.7
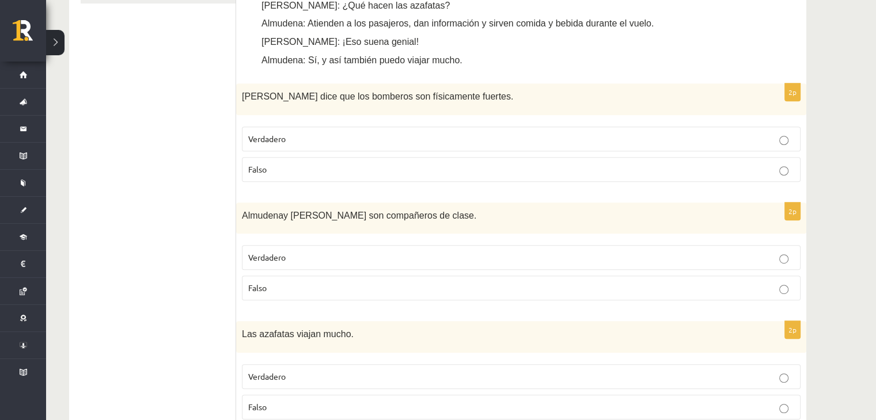
click at [320, 142] on p "Verdadero" at bounding box center [521, 139] width 546 height 12
click at [297, 262] on p "Verdadero" at bounding box center [521, 258] width 546 height 12
click at [300, 375] on p "Verdadero" at bounding box center [521, 377] width 546 height 12
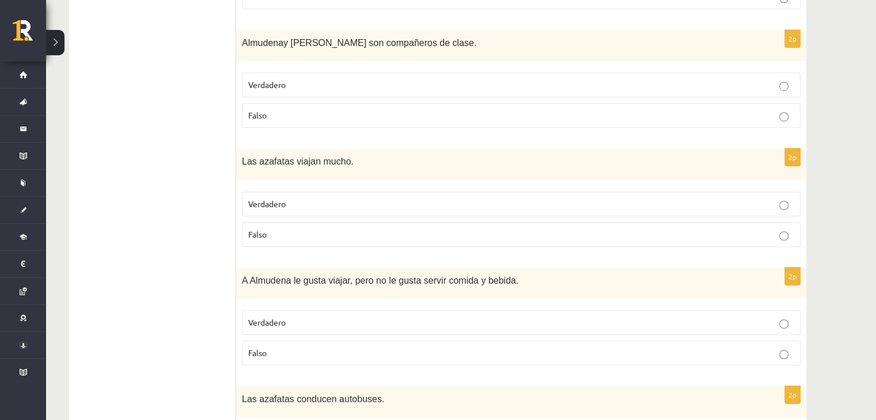
scroll to position [925, 0]
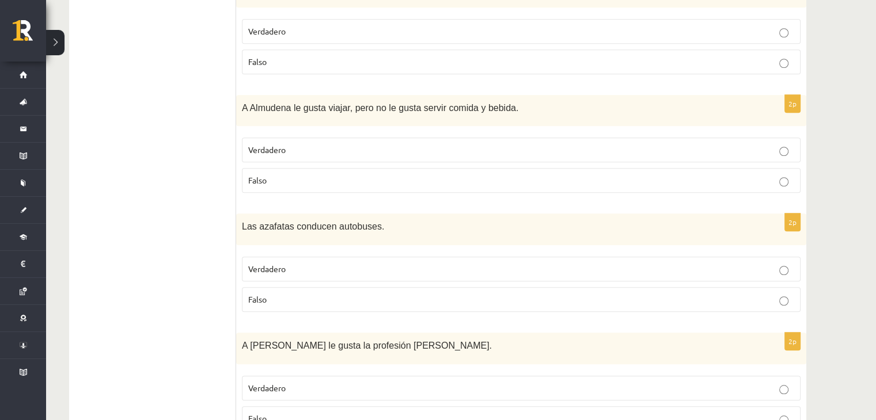
click at [341, 178] on p "Falso" at bounding box center [521, 180] width 546 height 12
click at [293, 294] on p "Falso" at bounding box center [521, 300] width 546 height 12
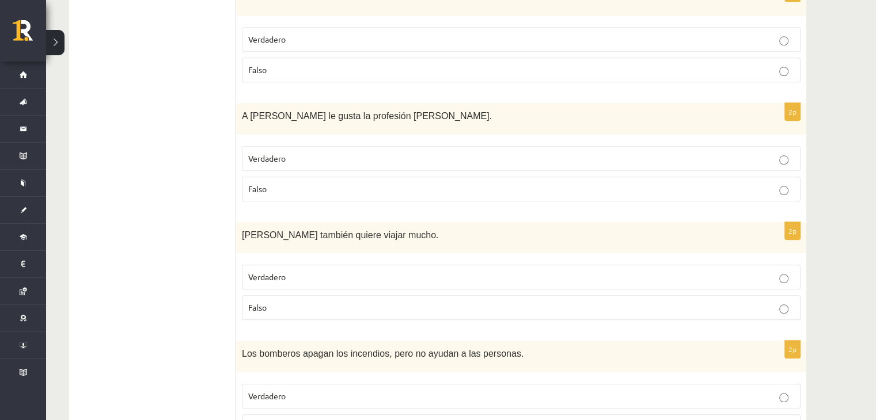
scroll to position [1155, 0]
click at [281, 196] on label "Falso" at bounding box center [521, 188] width 559 height 25
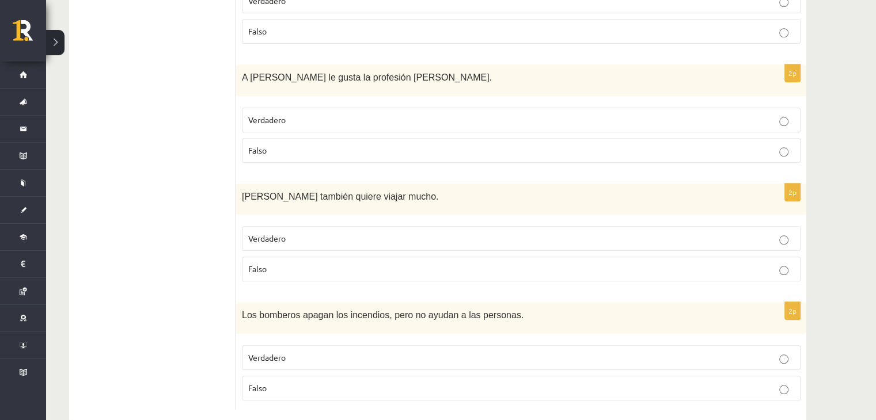
scroll to position [1213, 0]
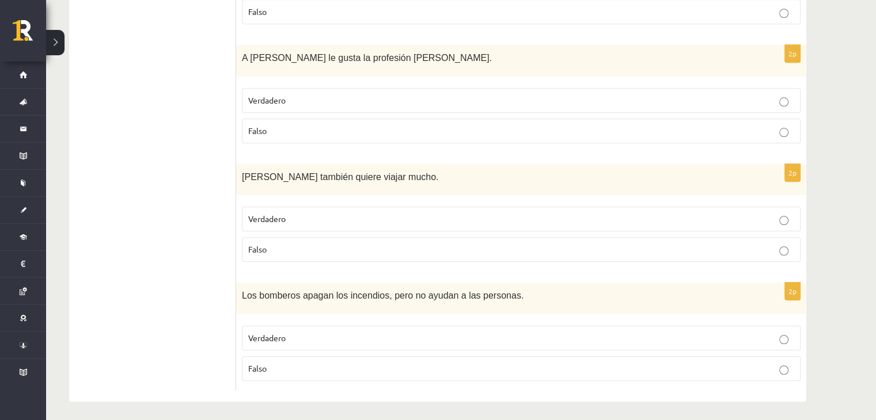
click at [280, 245] on p "Falso" at bounding box center [521, 250] width 546 height 12
click at [295, 364] on p "Falso" at bounding box center [521, 369] width 546 height 12
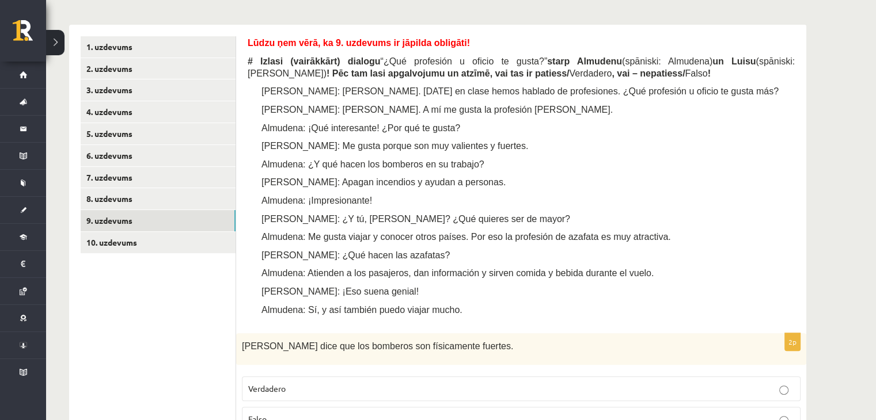
scroll to position [234, 0]
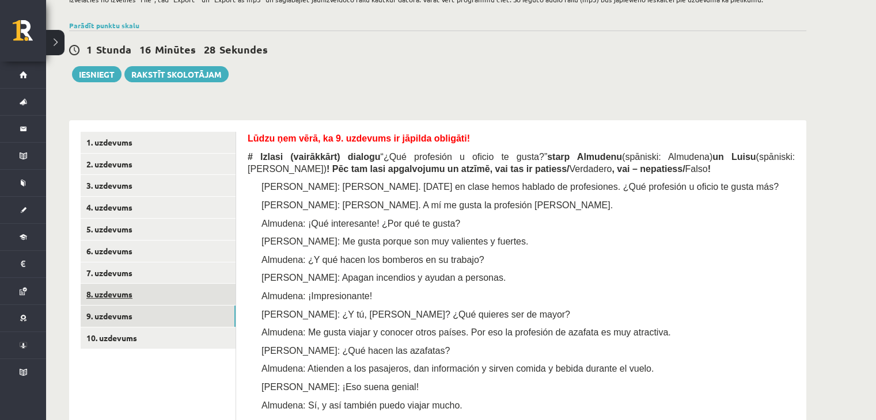
click at [159, 295] on link "8. uzdevums" at bounding box center [158, 294] width 155 height 21
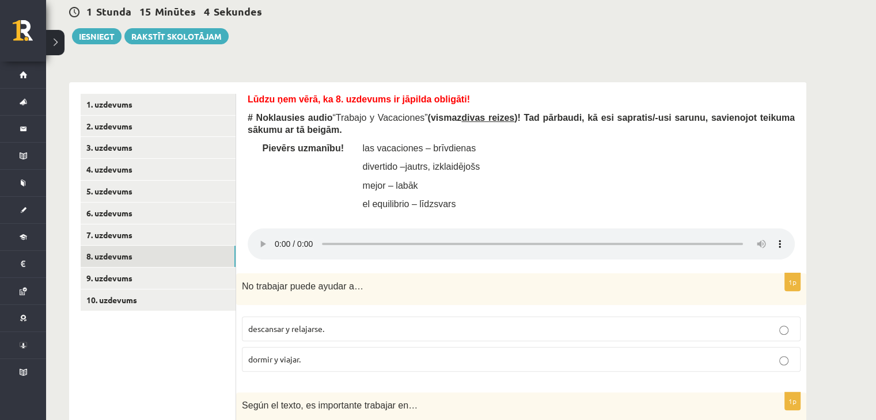
scroll to position [291, 0]
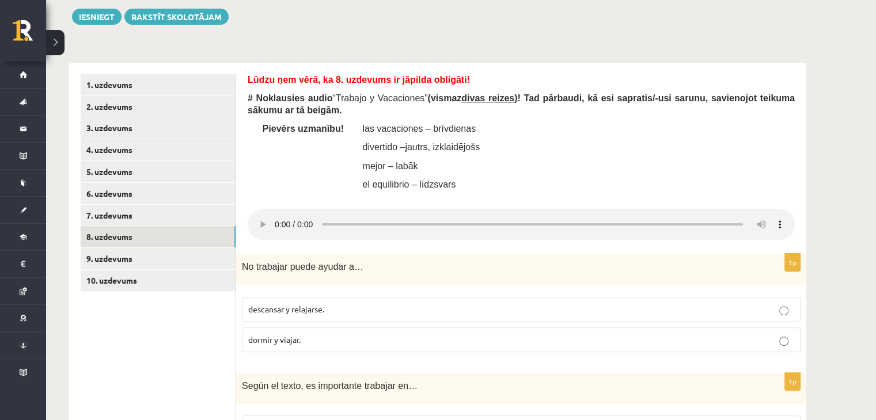
click at [537, 153] on div "Lūdzu ņem vērā, ka 8. uzdevums ir jāpilda obligāti! # Noklausies audio “ Trabaj…" at bounding box center [521, 135] width 547 height 123
drag, startPoint x: 241, startPoint y: 267, endPoint x: 312, endPoint y: 274, distance: 71.2
click at [307, 329] on div "1p No trabajar puede ayudar a… descansar y relajarse. dormir y viajar." at bounding box center [521, 308] width 570 height 108
copy div "No trabajar puede ayudar a… descansar y relajarse. dormir y viajar."
click at [293, 339] on span "dormir y viajar." at bounding box center [274, 340] width 52 height 10
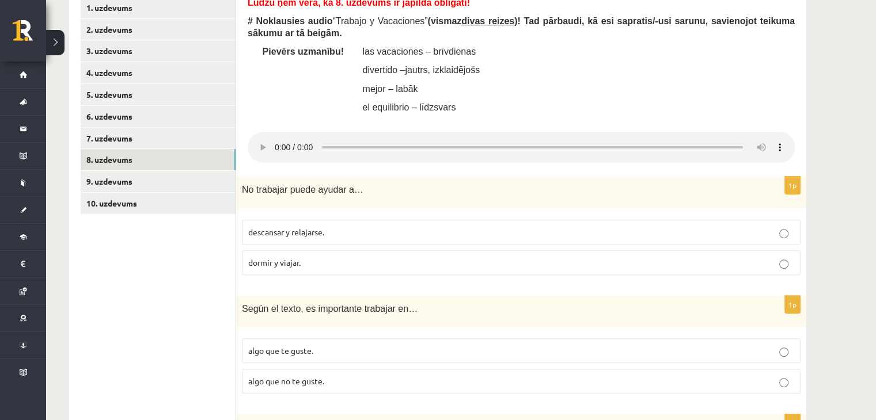
scroll to position [464, 0]
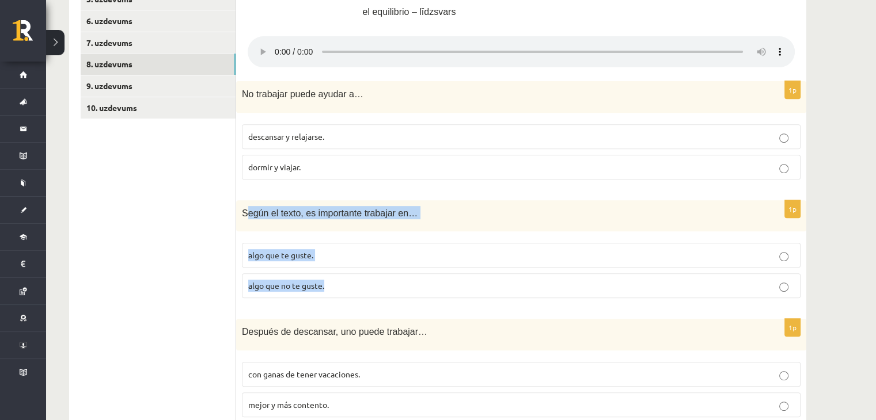
drag, startPoint x: 267, startPoint y: 212, endPoint x: 336, endPoint y: 279, distance: 96.1
click at [336, 279] on div "1p Según el texto, es importante trabajar en… algo que te guste. algo que no te…" at bounding box center [521, 254] width 570 height 108
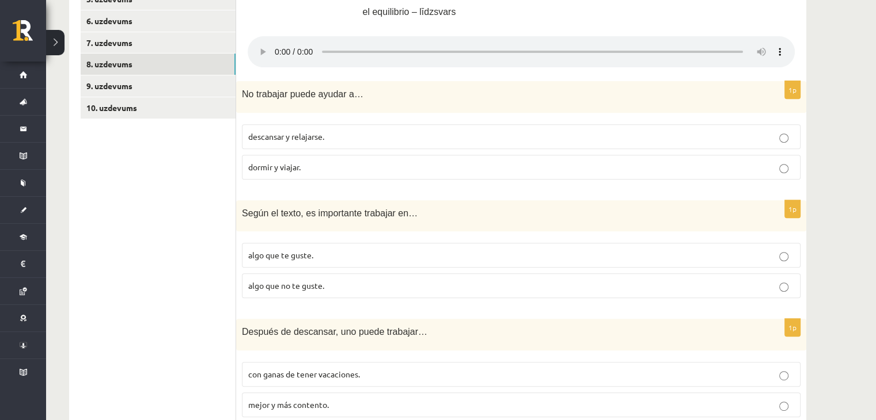
click at [238, 227] on div "Según el texto, es importante trabajar en…" at bounding box center [521, 216] width 570 height 32
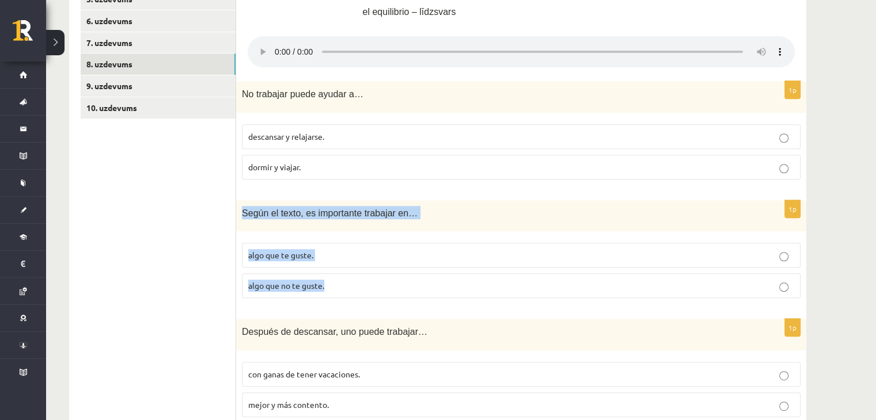
drag, startPoint x: 241, startPoint y: 215, endPoint x: 337, endPoint y: 273, distance: 112.4
click at [334, 279] on div "1p Según el texto, es importante trabajar en… algo que te guste. algo que no te…" at bounding box center [521, 254] width 570 height 108
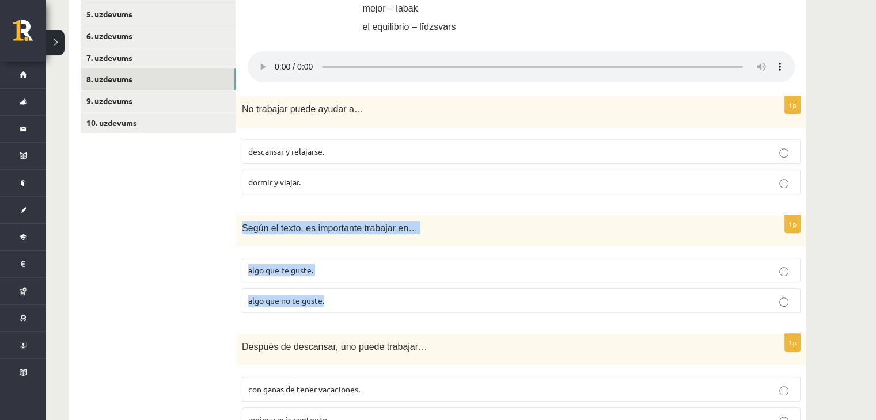
scroll to position [407, 0]
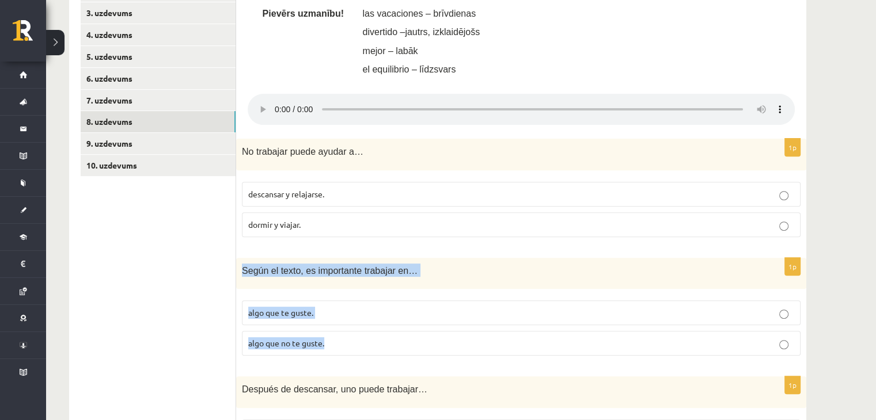
click at [345, 313] on p "algo que te guste." at bounding box center [521, 313] width 546 height 12
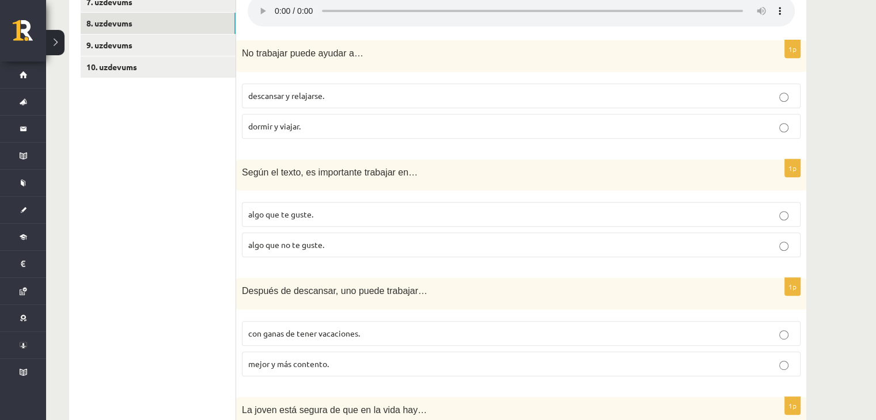
scroll to position [579, 0]
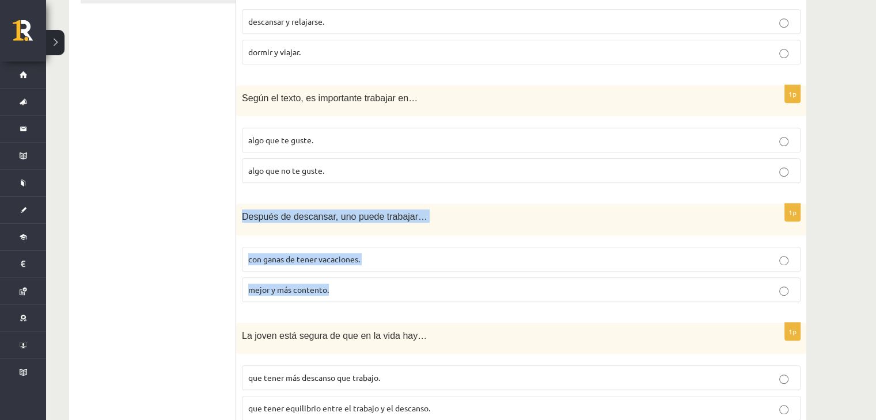
drag, startPoint x: 237, startPoint y: 216, endPoint x: 351, endPoint y: 284, distance: 132.4
click at [351, 284] on div "1p Después de descansar, uno puede trabajar… con ganas de tener vacaciones. mej…" at bounding box center [521, 258] width 570 height 108
click at [330, 291] on p "mejor y más contento." at bounding box center [521, 290] width 546 height 12
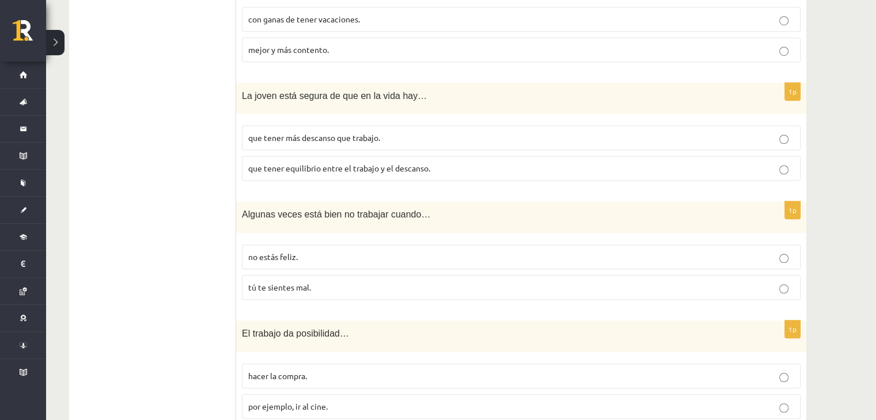
scroll to position [757, 0]
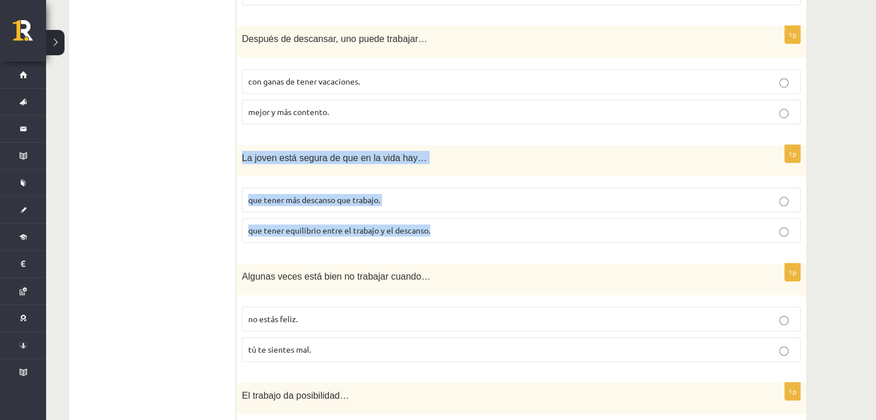
drag, startPoint x: 239, startPoint y: 156, endPoint x: 454, endPoint y: 219, distance: 223.9
click at [454, 219] on div "1p La joven está segura de que en la vida hay… que tener más descanso que traba…" at bounding box center [521, 199] width 570 height 108
click at [385, 195] on p "que tener más descanso que trabajo." at bounding box center [521, 200] width 546 height 12
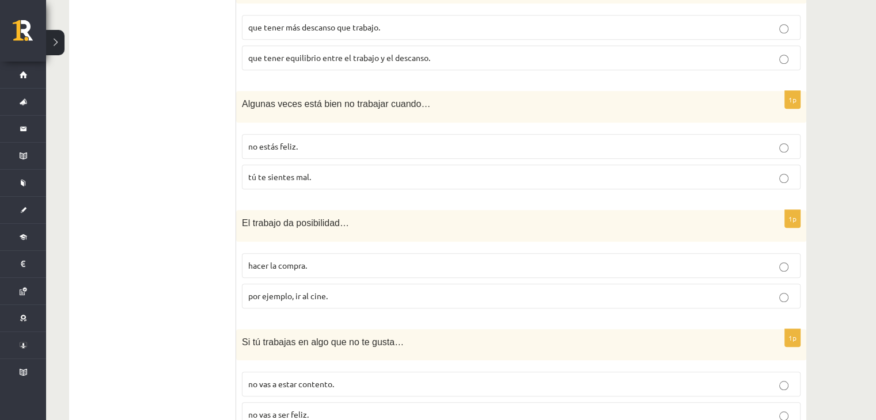
scroll to position [872, 0]
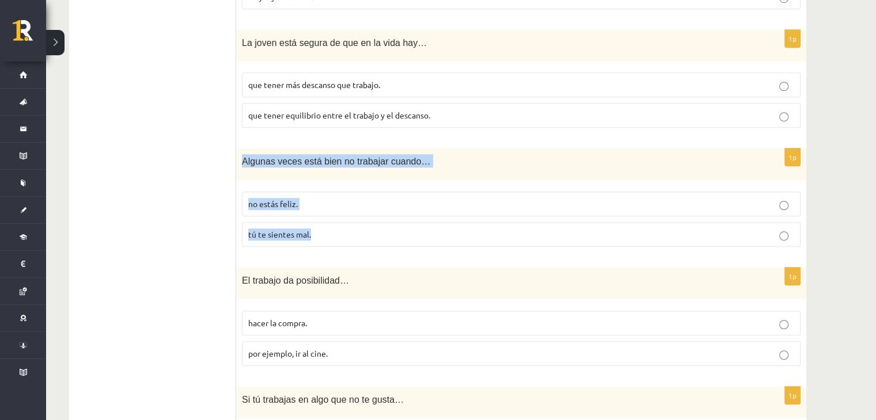
drag, startPoint x: 240, startPoint y: 159, endPoint x: 322, endPoint y: 145, distance: 83.7
click at [345, 226] on div "1p Algunas veces está bien no trabajar cuando… no estás feliz. tú te sientes ma…" at bounding box center [521, 203] width 570 height 108
drag, startPoint x: 264, startPoint y: 235, endPoint x: 258, endPoint y: 245, distance: 11.2
click at [265, 235] on span "tú te sientes mal." at bounding box center [279, 234] width 63 height 10
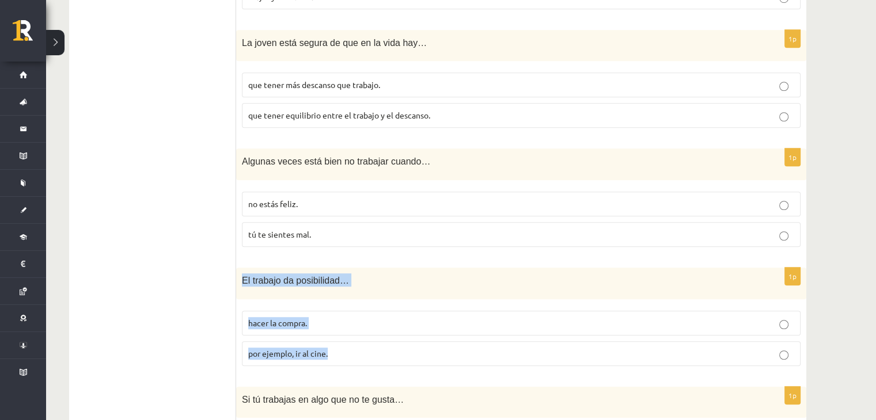
drag, startPoint x: 253, startPoint y: 287, endPoint x: 335, endPoint y: 350, distance: 102.7
click at [335, 350] on div "1p El trabajo da posibilidad… hacer la compra. por ejemplo, ir al cine." at bounding box center [521, 322] width 570 height 108
click at [322, 311] on label "hacer la compra." at bounding box center [521, 323] width 559 height 25
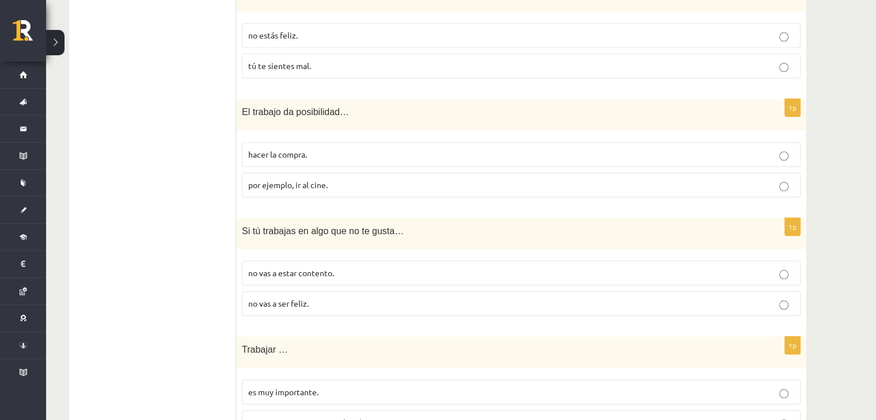
scroll to position [1045, 0]
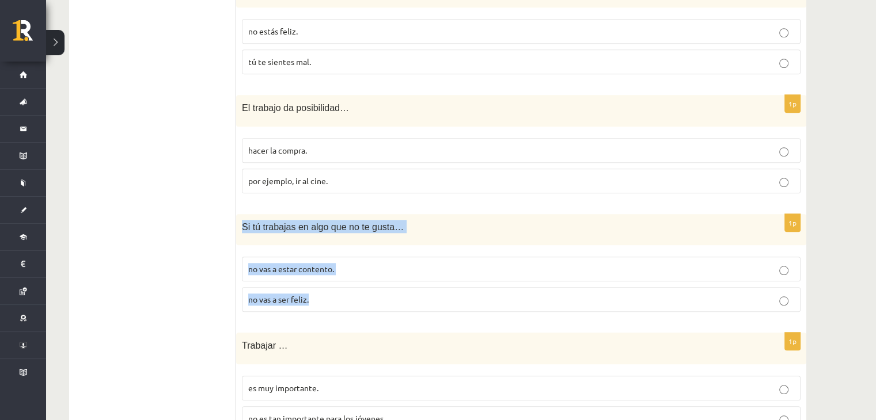
drag, startPoint x: 239, startPoint y: 224, endPoint x: 360, endPoint y: 330, distance: 160.8
click at [355, 311] on div "1p Si tú trabajas en algo que no te gusta… no vas a estar contento. no vas a se…" at bounding box center [521, 268] width 570 height 108
click at [279, 294] on span "no vas a ser feliz." at bounding box center [278, 299] width 60 height 10
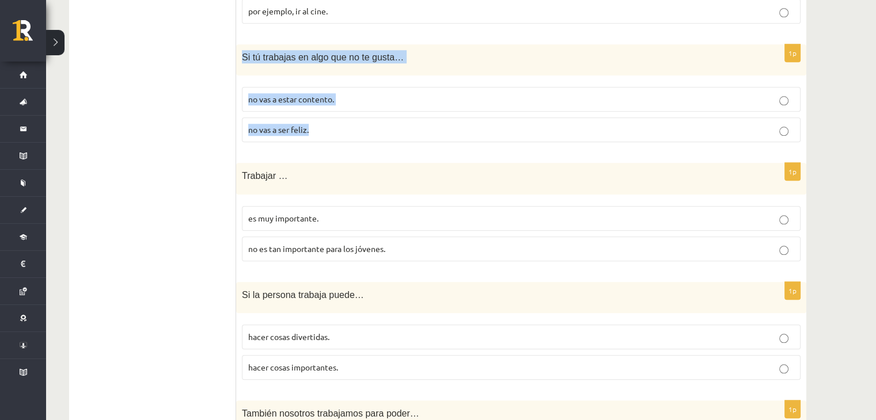
scroll to position [1333, 0]
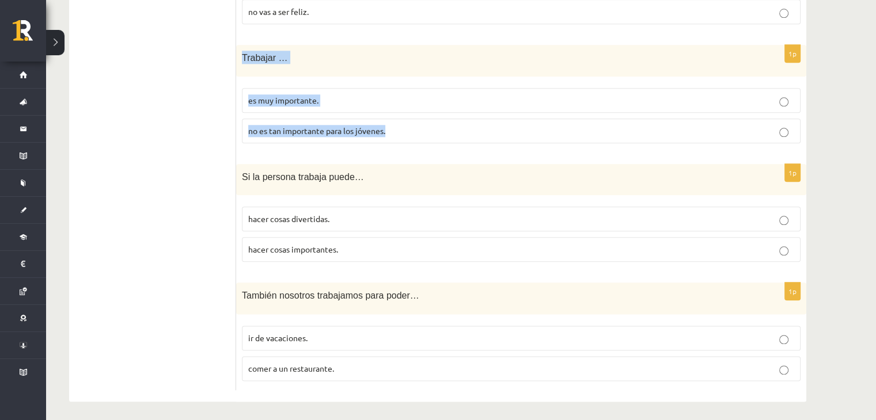
drag, startPoint x: 243, startPoint y: 53, endPoint x: 396, endPoint y: 127, distance: 170.2
click at [396, 127] on div "1p Trabajar … es muy importante. no es tan importante para los jóvenes." at bounding box center [521, 99] width 570 height 108
click at [293, 103] on label "es muy importante." at bounding box center [521, 100] width 559 height 25
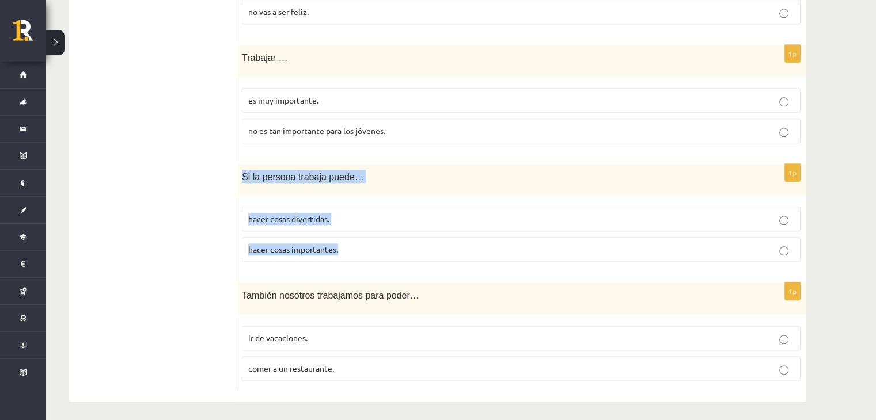
drag, startPoint x: 240, startPoint y: 173, endPoint x: 332, endPoint y: 210, distance: 99.4
click at [345, 249] on div "1p Si la persona trabaja puede… hacer cosas divertidas. hacer cosas importantes." at bounding box center [521, 218] width 570 height 108
click at [280, 252] on label "hacer cosas importantes." at bounding box center [521, 249] width 559 height 25
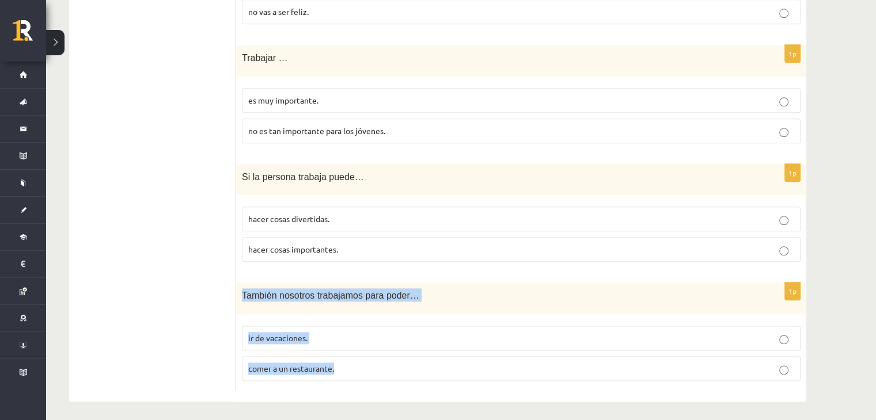
drag, startPoint x: 240, startPoint y: 293, endPoint x: 379, endPoint y: 361, distance: 155.5
click at [297, 335] on span "ir de vacaciones." at bounding box center [277, 338] width 59 height 10
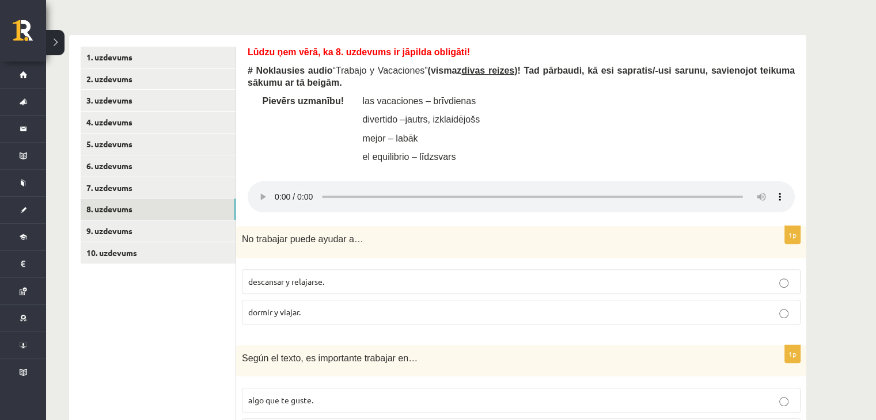
scroll to position [412, 0]
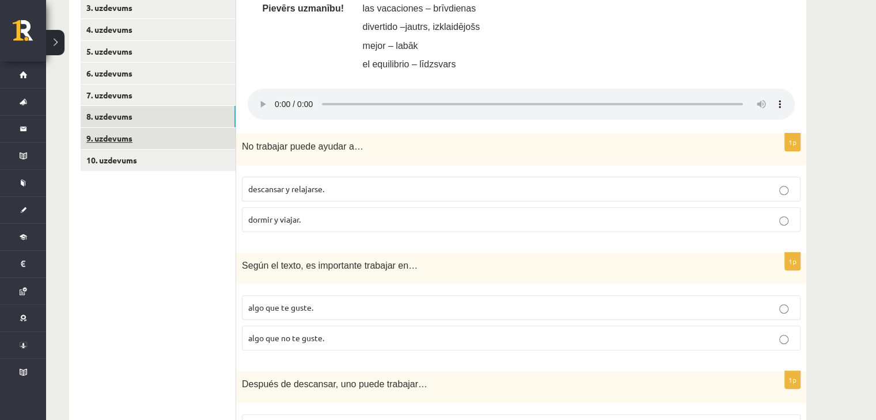
click at [158, 142] on link "9. uzdevums" at bounding box center [158, 138] width 155 height 21
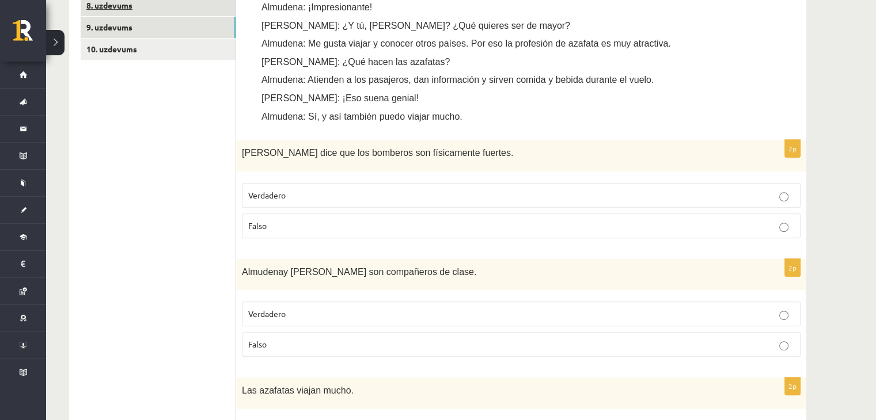
scroll to position [354, 0]
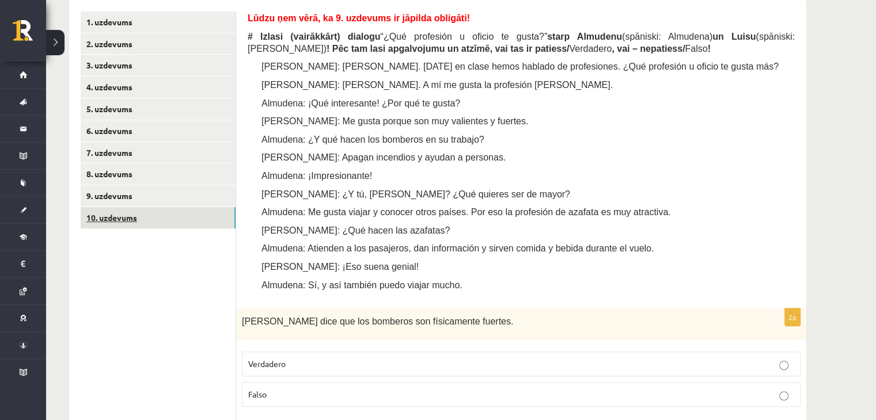
click at [140, 215] on link "10. uzdevums" at bounding box center [158, 217] width 155 height 21
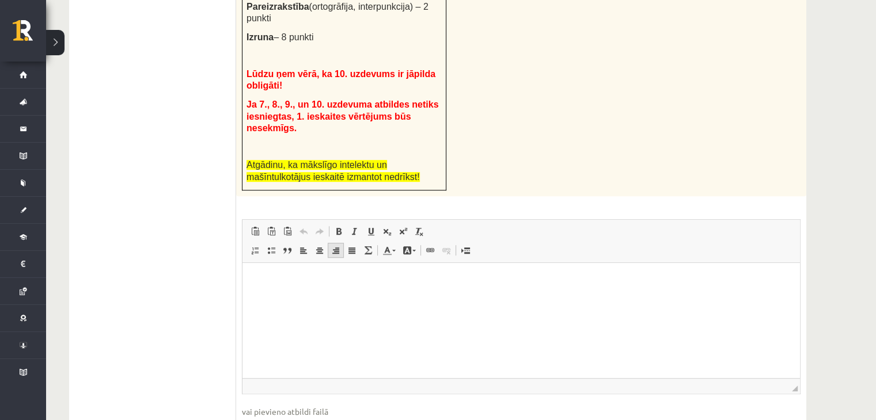
scroll to position [660, 0]
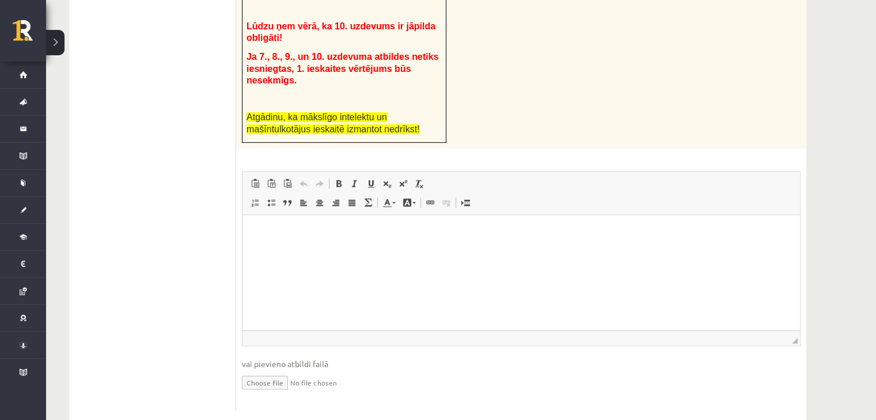
click at [312, 250] on html at bounding box center [520, 232] width 557 height 35
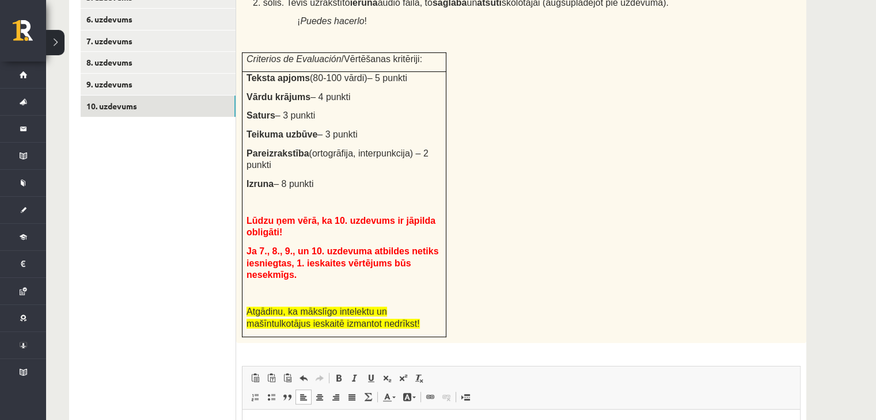
scroll to position [373, 0]
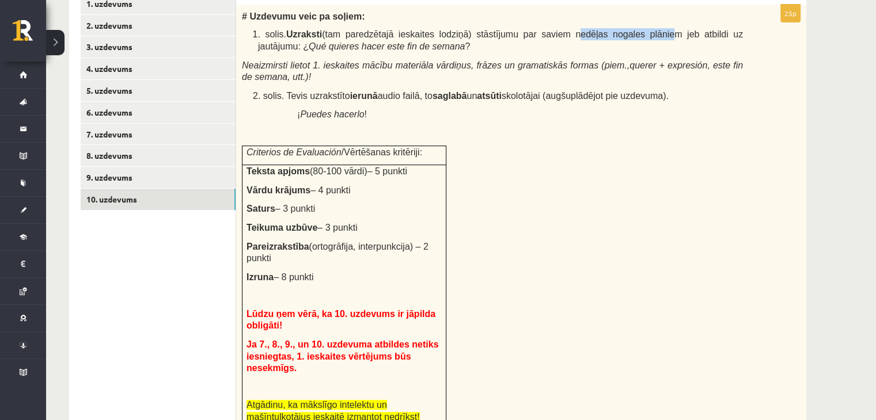
drag, startPoint x: 576, startPoint y: 49, endPoint x: 615, endPoint y: 39, distance: 40.4
click at [615, 39] on span "1. solis. Uzraksti (tam paredzētajā ieskaites lodziņā) stāstījumu par saviem ne…" at bounding box center [498, 40] width 490 height 22
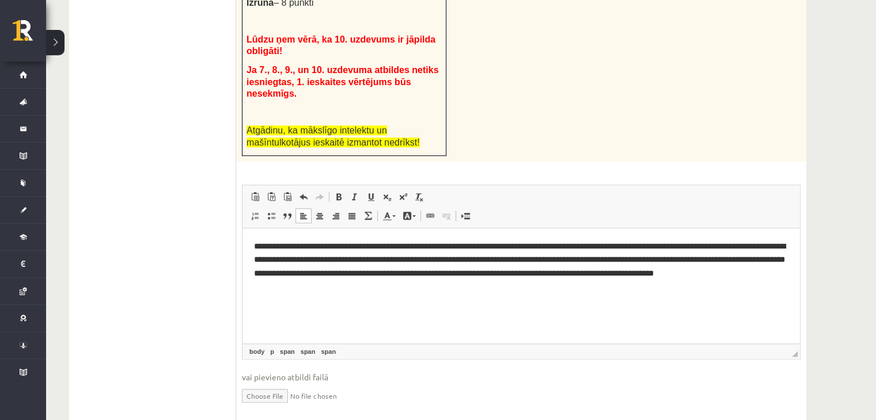
scroll to position [660, 0]
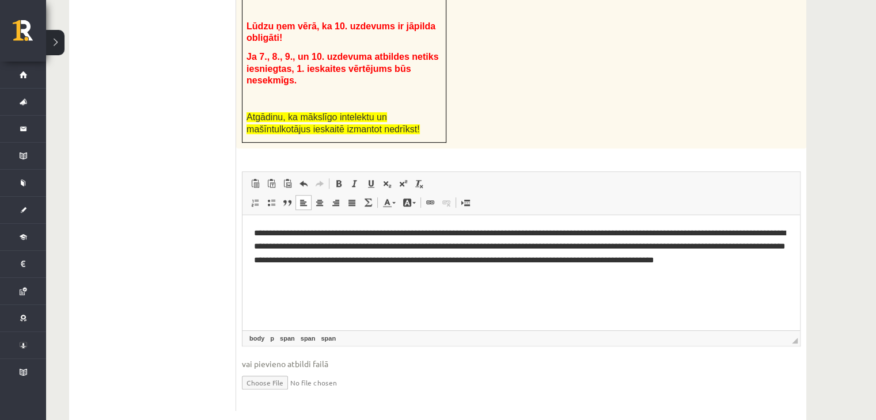
click at [702, 261] on p "**********" at bounding box center [521, 246] width 534 height 40
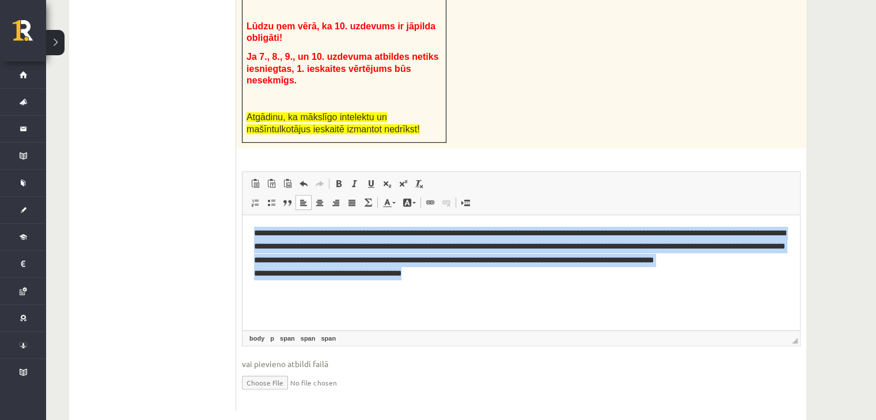
drag, startPoint x: 252, startPoint y: 230, endPoint x: 415, endPoint y: 272, distance: 168.4
click at [415, 272] on html "**********" at bounding box center [520, 253] width 557 height 77
click at [418, 274] on p "**********" at bounding box center [521, 253] width 534 height 54
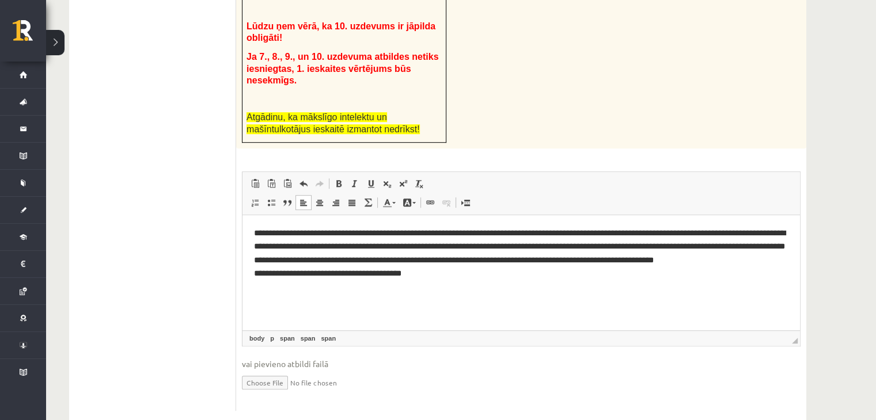
click at [383, 254] on p "**********" at bounding box center [521, 253] width 534 height 54
click at [733, 238] on p "**********" at bounding box center [521, 253] width 534 height 54
click at [786, 238] on p "**********" at bounding box center [521, 253] width 534 height 54
click at [268, 370] on input "file" at bounding box center [521, 382] width 559 height 24
type input "**********"
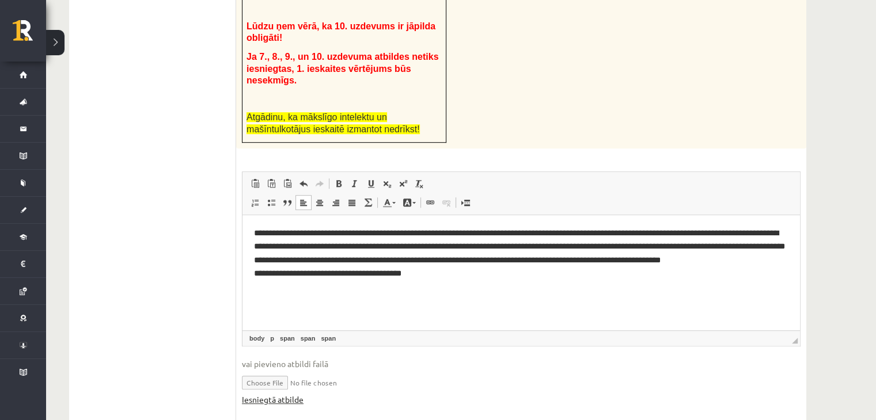
click at [273, 394] on link "Iesniegtā atbilde" at bounding box center [273, 400] width 62 height 12
click at [567, 370] on input "file" at bounding box center [521, 382] width 559 height 24
click at [279, 394] on link "Iesniegtā atbilde" at bounding box center [273, 400] width 62 height 12
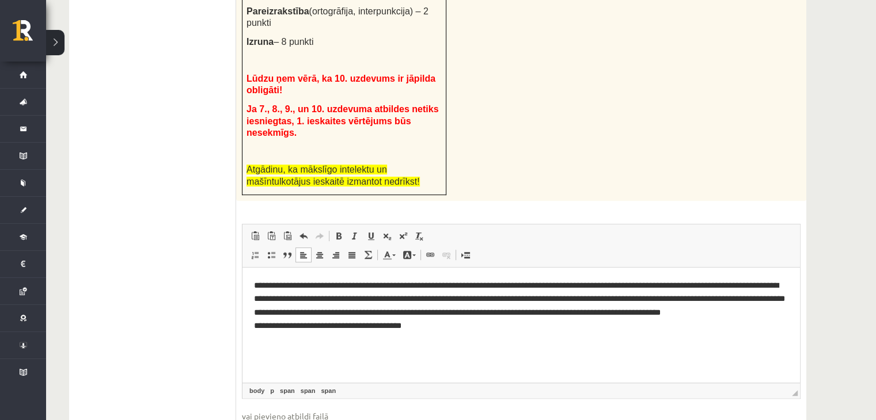
scroll to position [545, 0]
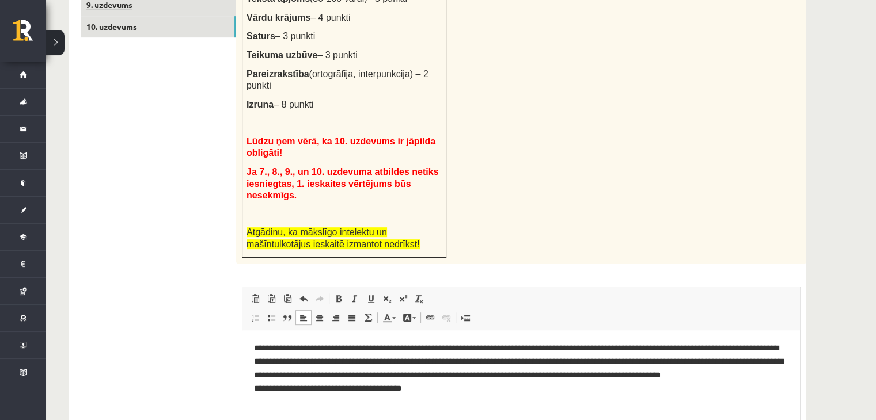
click at [185, 13] on link "9. uzdevums" at bounding box center [158, 4] width 155 height 21
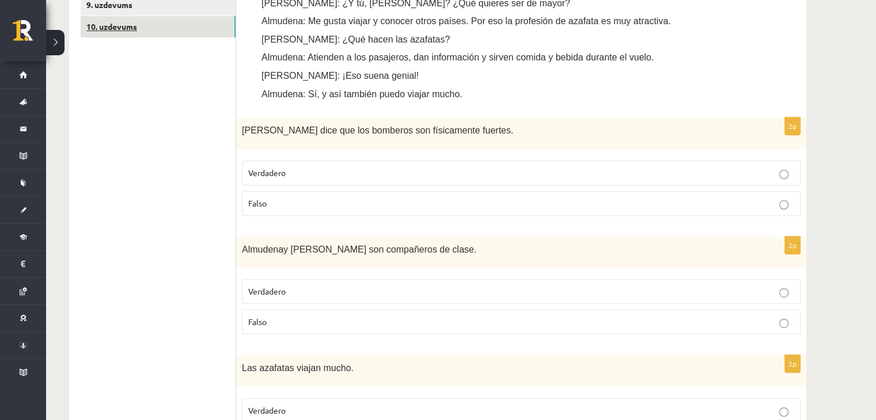
click at [168, 28] on link "10. uzdevums" at bounding box center [158, 26] width 155 height 21
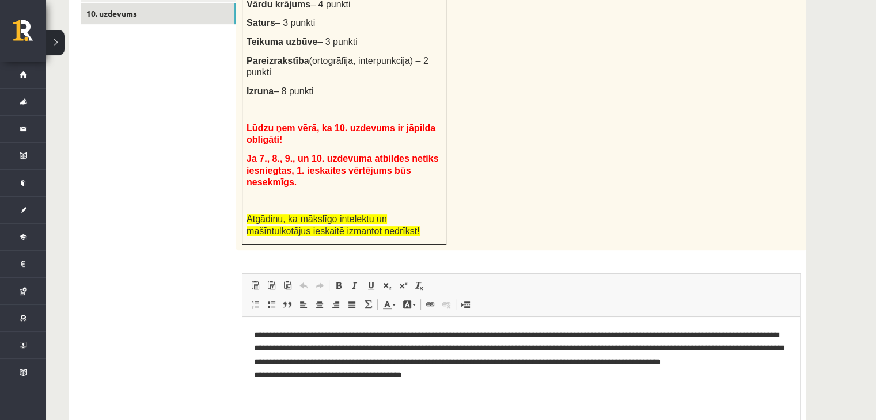
scroll to position [673, 0]
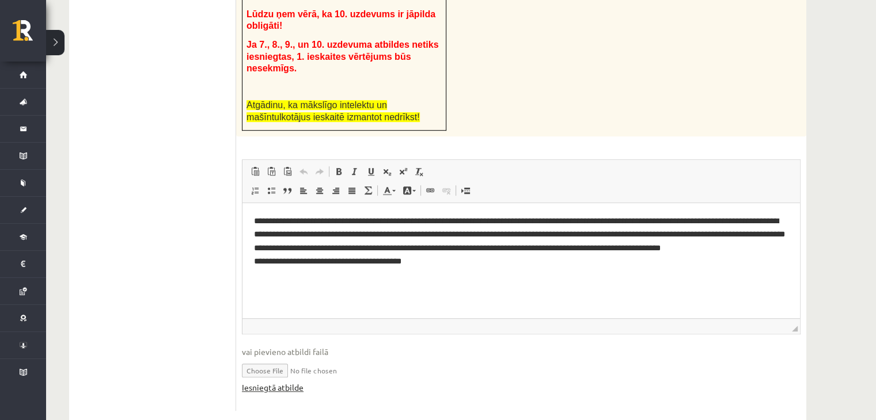
click at [280, 382] on link "Iesniegtā atbilde" at bounding box center [273, 388] width 62 height 12
click at [272, 382] on link "Iesniegtā atbilde" at bounding box center [273, 388] width 62 height 12
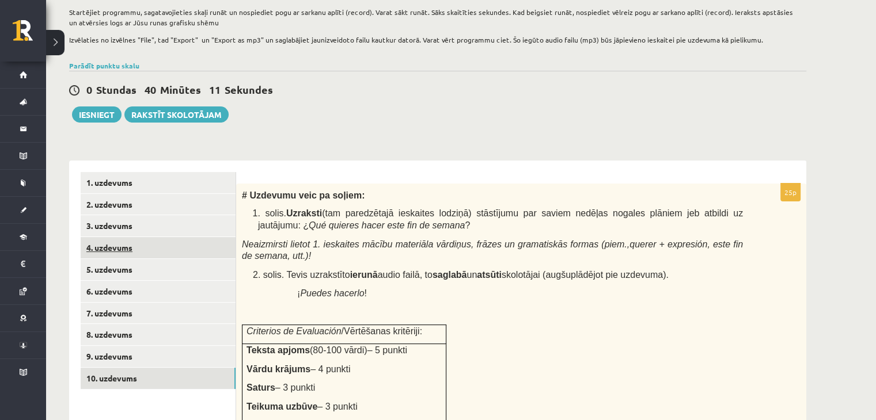
scroll to position [97, 0]
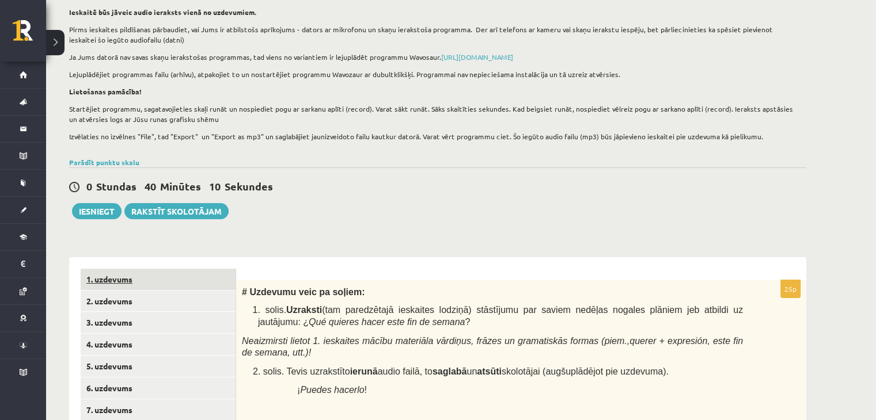
click at [117, 279] on link "1. uzdevums" at bounding box center [158, 279] width 155 height 21
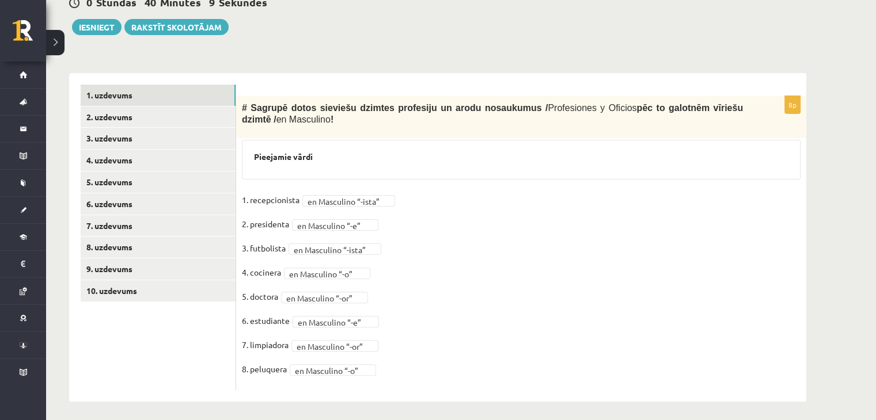
scroll to position [286, 0]
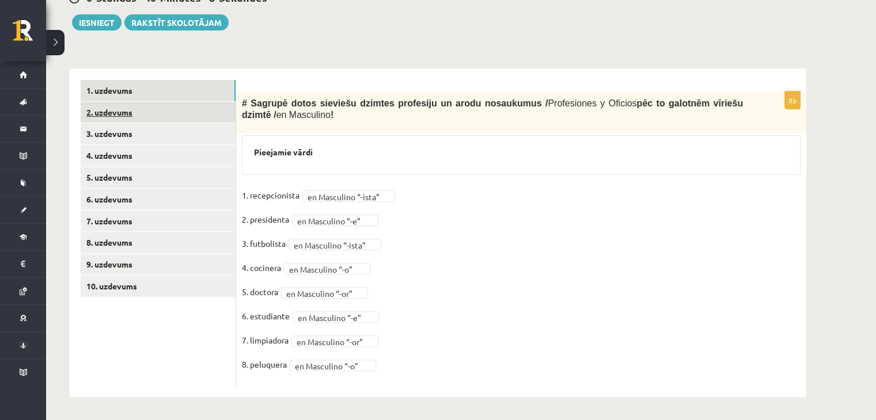
click at [212, 118] on link "2. uzdevums" at bounding box center [158, 112] width 155 height 21
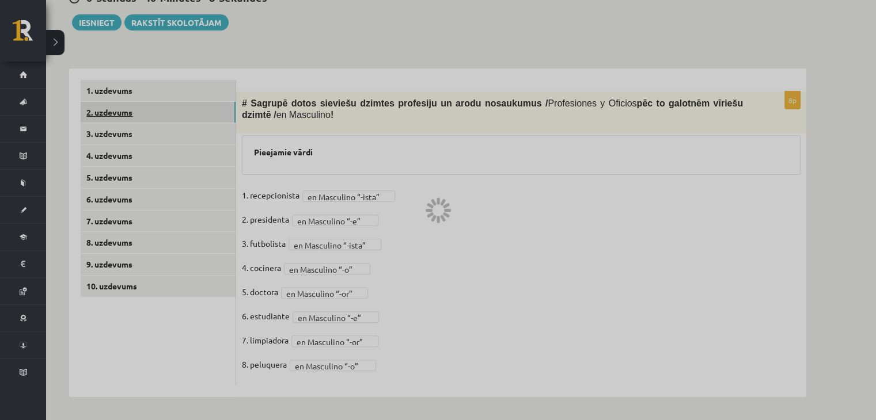
scroll to position [253, 0]
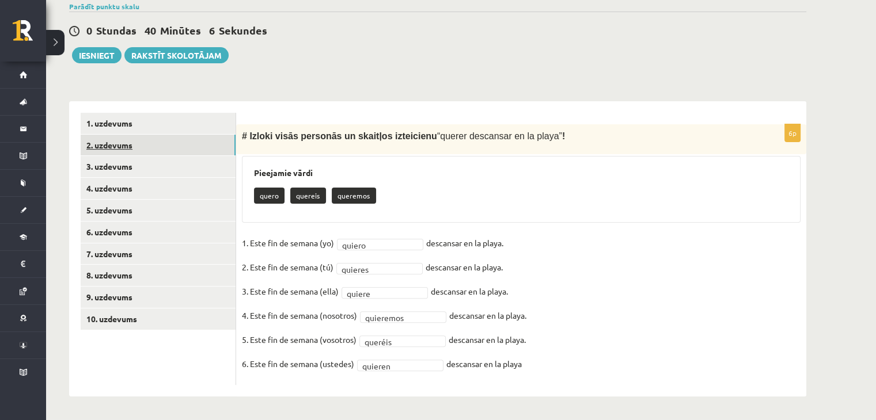
click at [170, 155] on link "2. uzdevums" at bounding box center [158, 145] width 155 height 21
click at [156, 170] on link "3. uzdevums" at bounding box center [158, 166] width 155 height 21
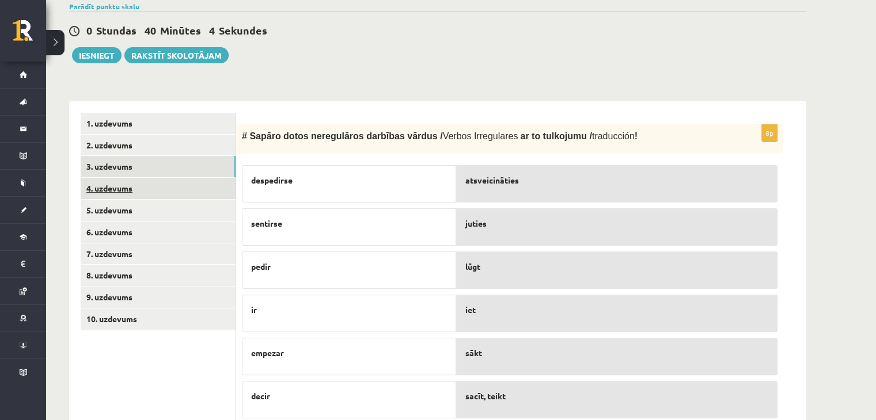
click at [149, 192] on link "4. uzdevums" at bounding box center [158, 188] width 155 height 21
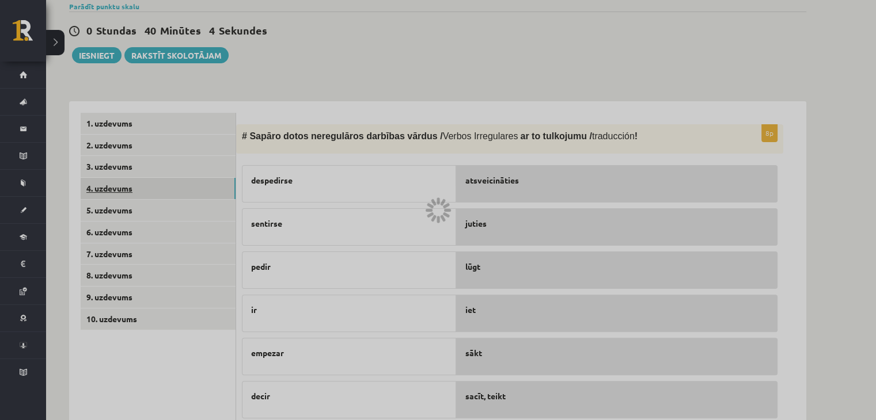
scroll to position [208, 0]
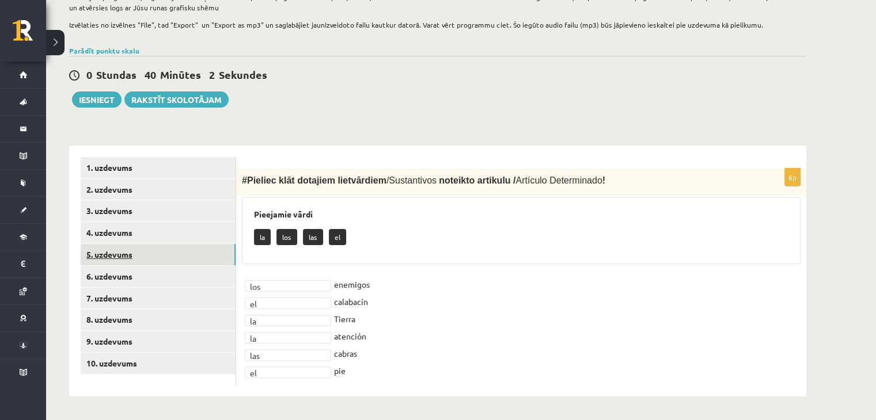
click at [140, 250] on link "5. uzdevums" at bounding box center [158, 254] width 155 height 21
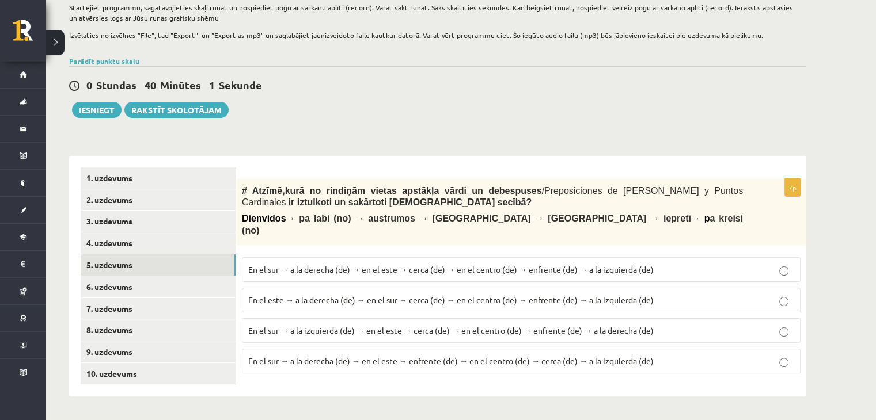
scroll to position [198, 0]
click at [138, 286] on link "6. uzdevums" at bounding box center [158, 286] width 155 height 21
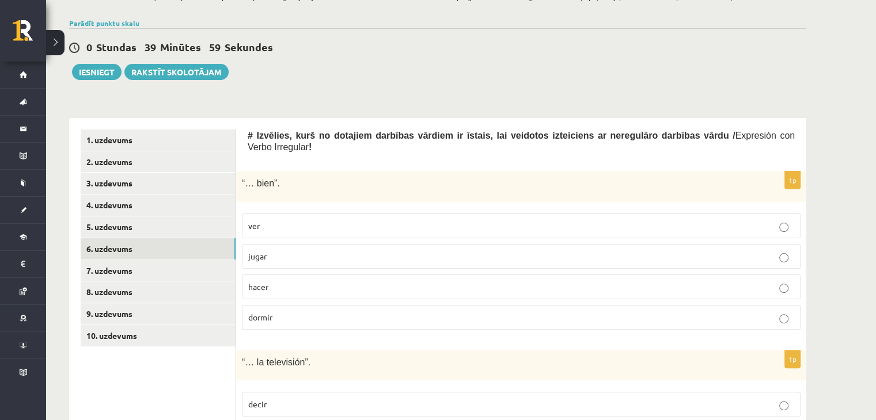
scroll to position [256, 0]
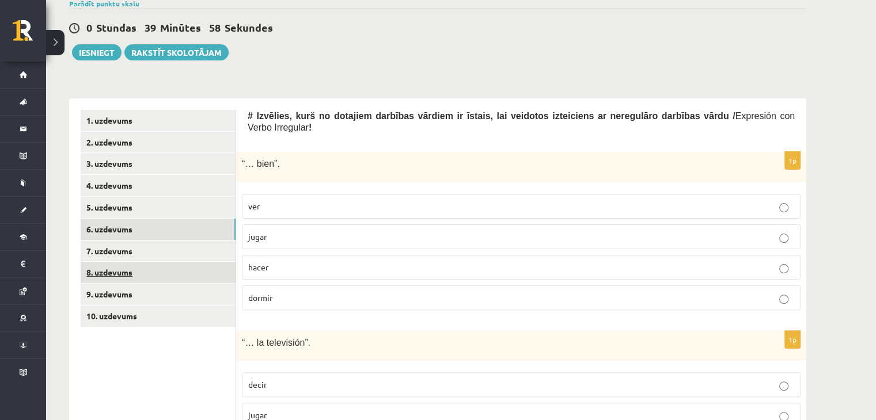
click at [161, 263] on link "8. uzdevums" at bounding box center [158, 272] width 155 height 21
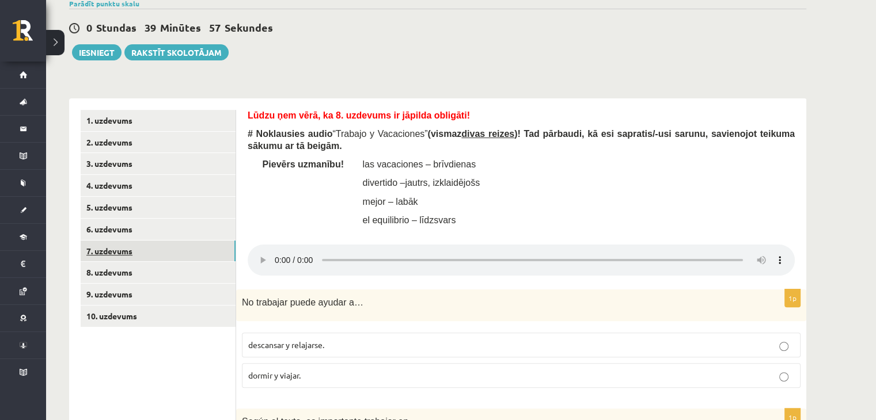
click at [157, 253] on link "7. uzdevums" at bounding box center [158, 251] width 155 height 21
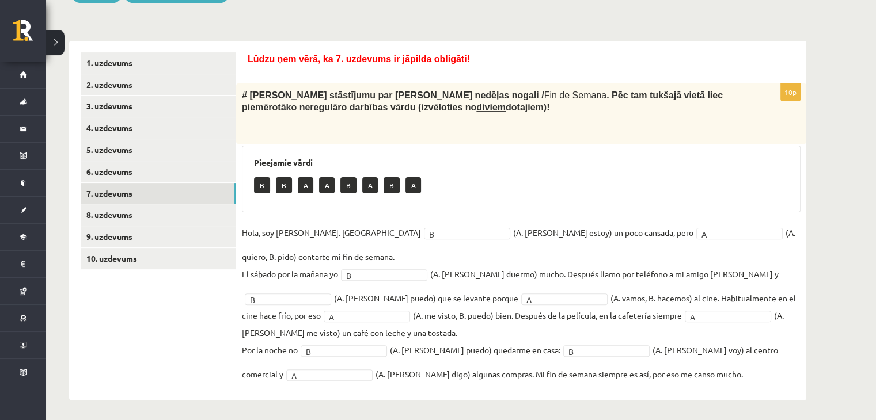
scroll to position [313, 0]
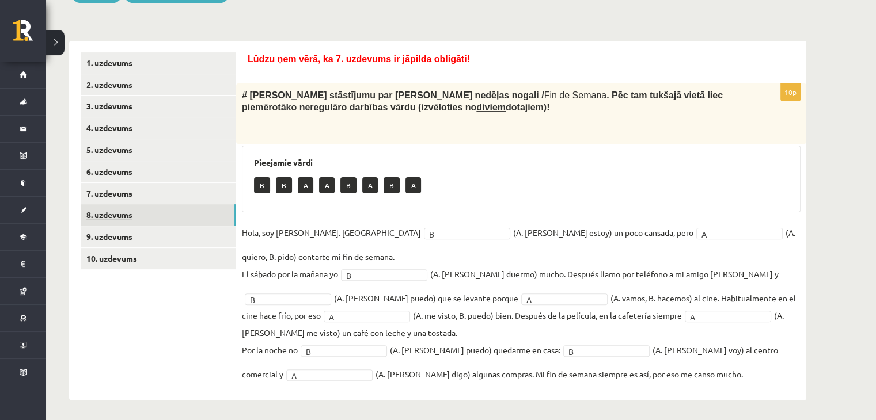
click at [193, 217] on link "8. uzdevums" at bounding box center [158, 214] width 155 height 21
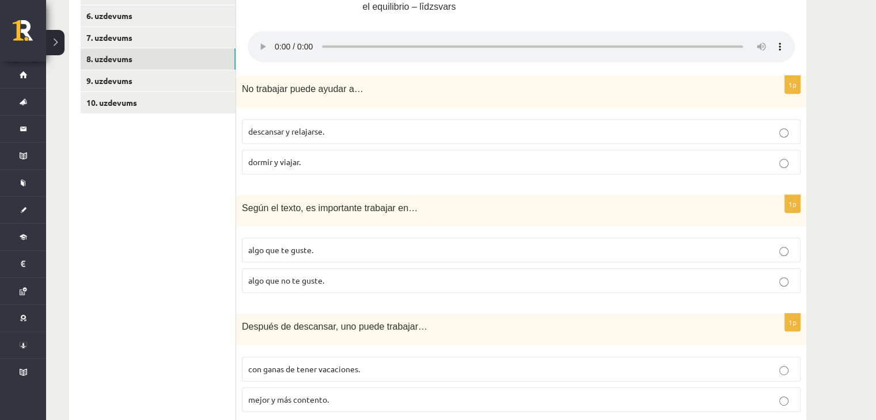
scroll to position [354, 0]
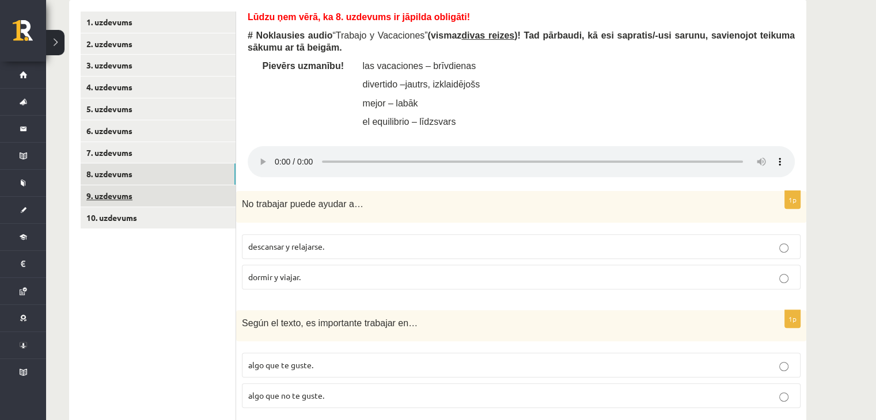
click at [105, 201] on link "9. uzdevums" at bounding box center [158, 195] width 155 height 21
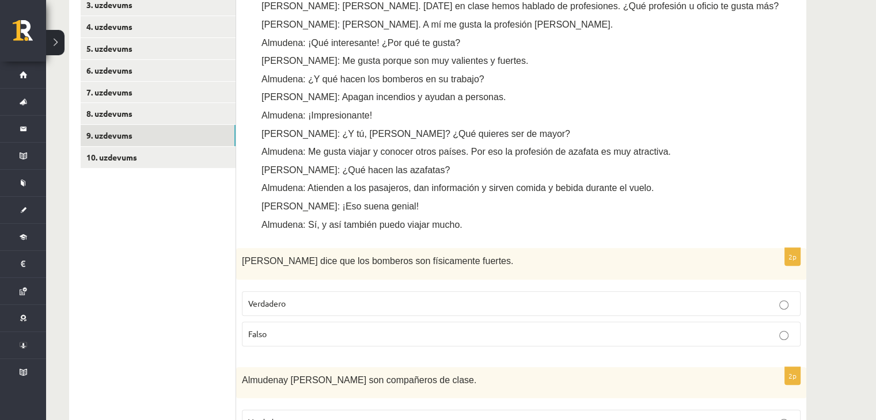
scroll to position [407, 0]
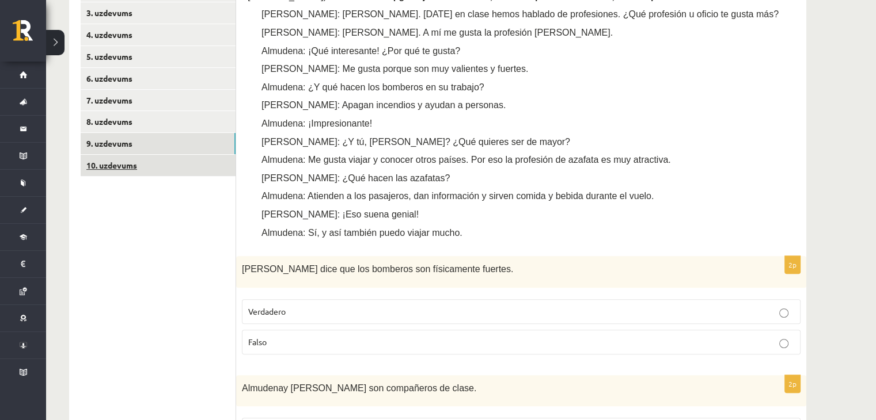
click at [117, 169] on link "10. uzdevums" at bounding box center [158, 165] width 155 height 21
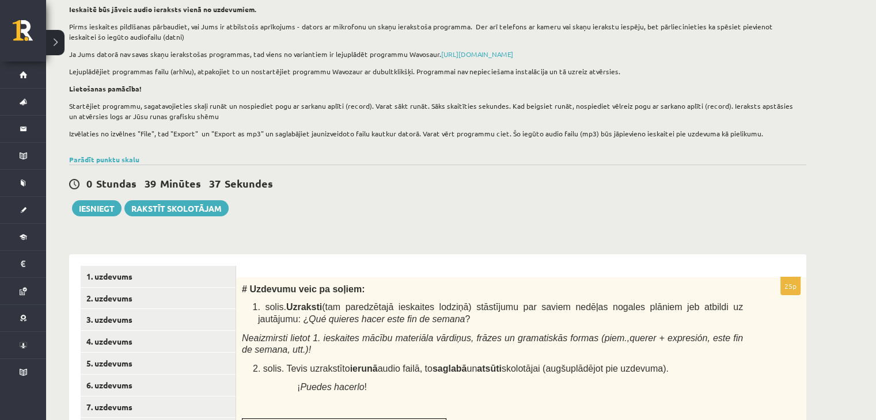
scroll to position [39, 0]
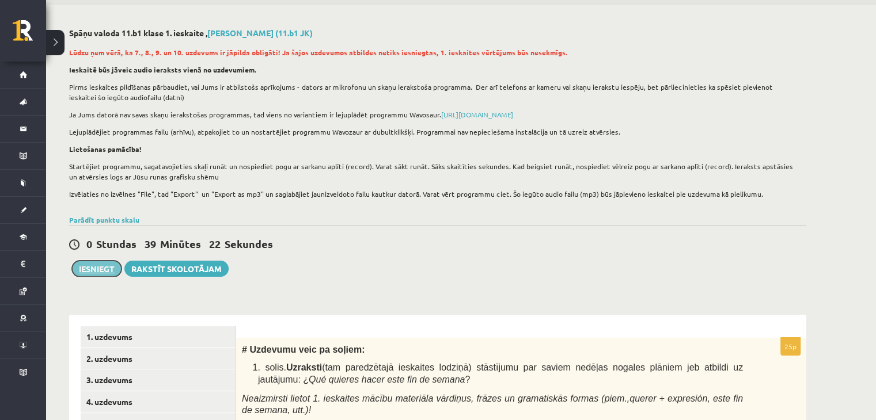
click at [111, 268] on button "Iesniegt" at bounding box center [97, 269] width 50 height 16
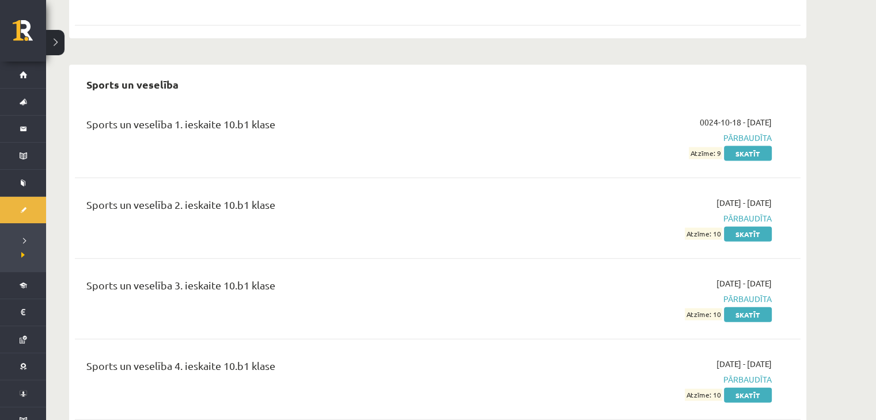
scroll to position [6929, 0]
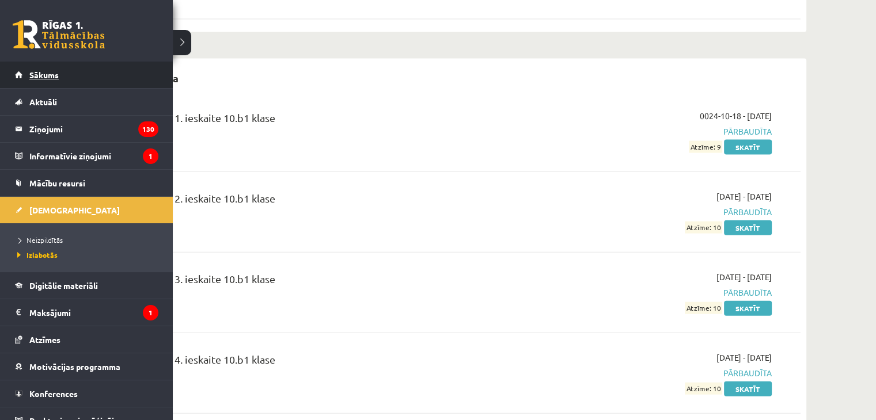
click at [70, 74] on link "Sākums" at bounding box center [86, 75] width 143 height 26
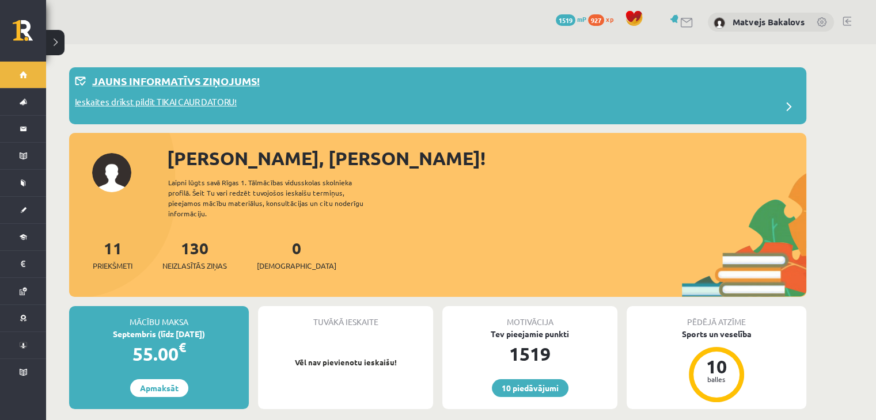
click at [233, 79] on p "Jauns informatīvs ziņojums!" at bounding box center [176, 81] width 168 height 16
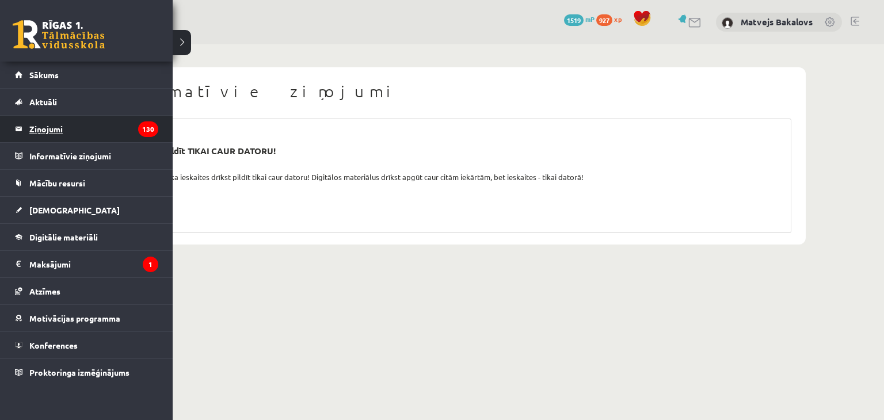
click at [83, 132] on legend "Ziņojumi 130" at bounding box center [93, 129] width 129 height 26
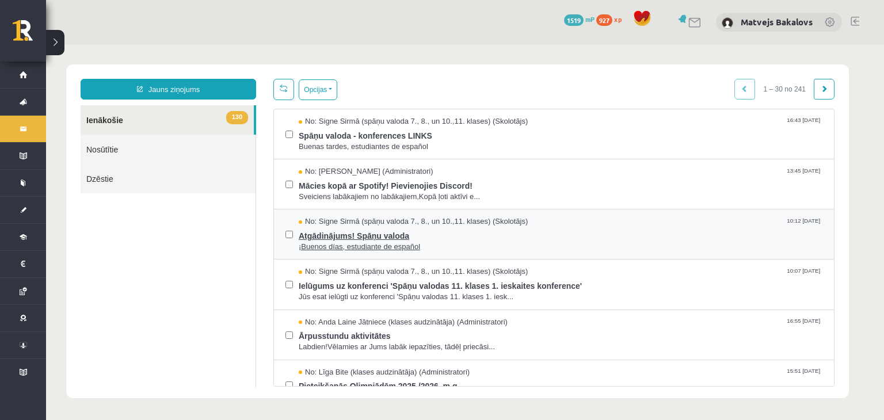
click at [445, 233] on span "Atgādinājums! Spāņu valoda" at bounding box center [561, 234] width 524 height 14
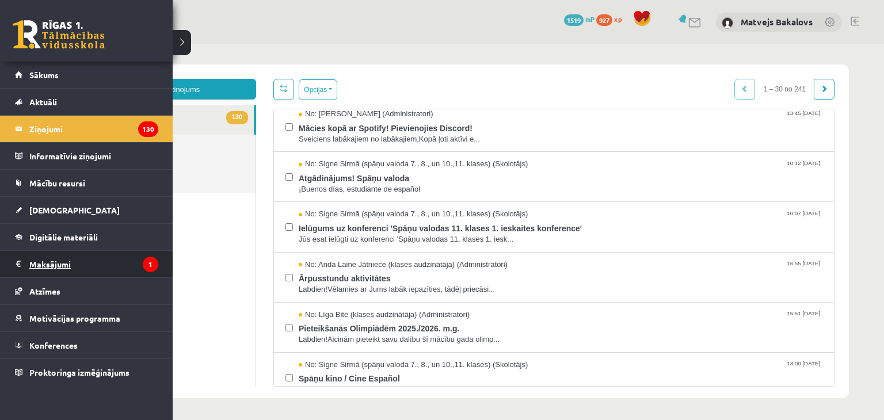
click at [116, 252] on legend "Maksājumi 1" at bounding box center [93, 264] width 129 height 26
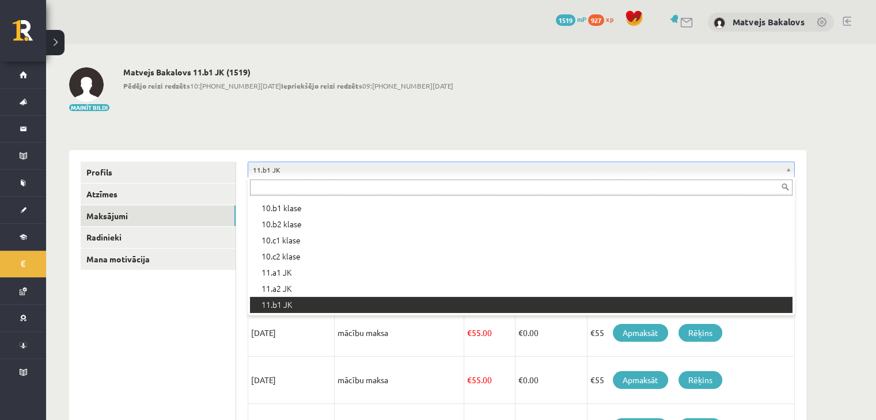
scroll to position [193, 0]
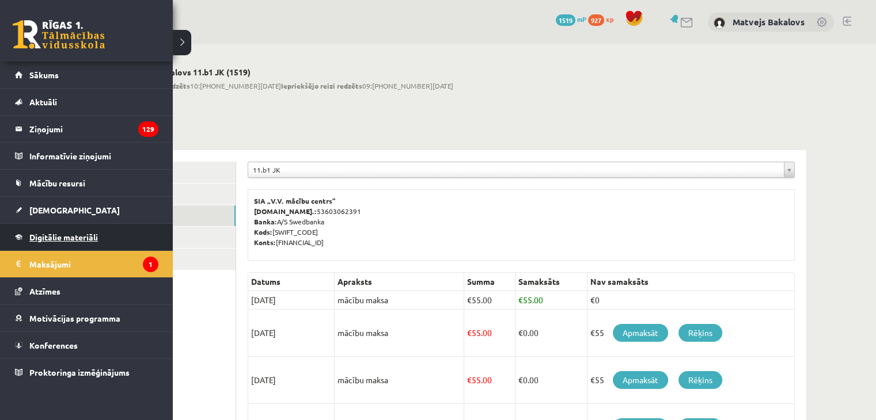
click at [39, 238] on span "Digitālie materiāli" at bounding box center [63, 237] width 69 height 10
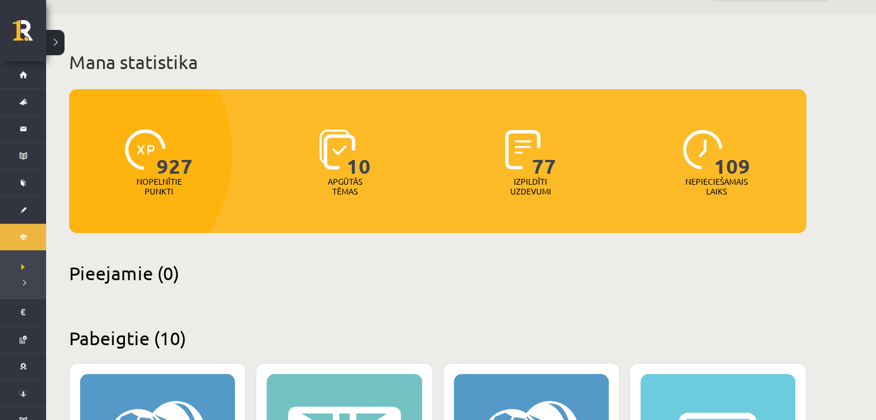
scroll to position [58, 0]
